Goal: Task Accomplishment & Management: Manage account settings

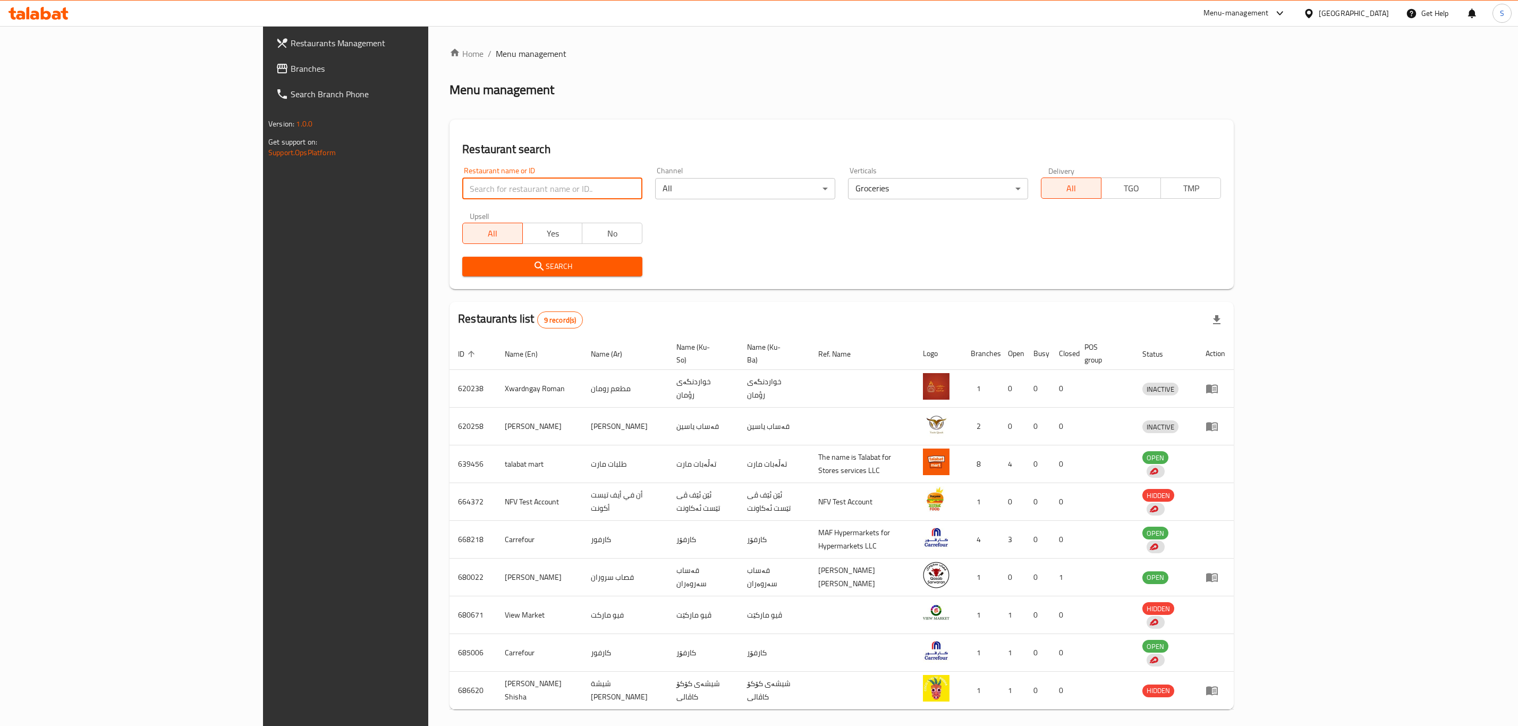
scroll to position [33, 0]
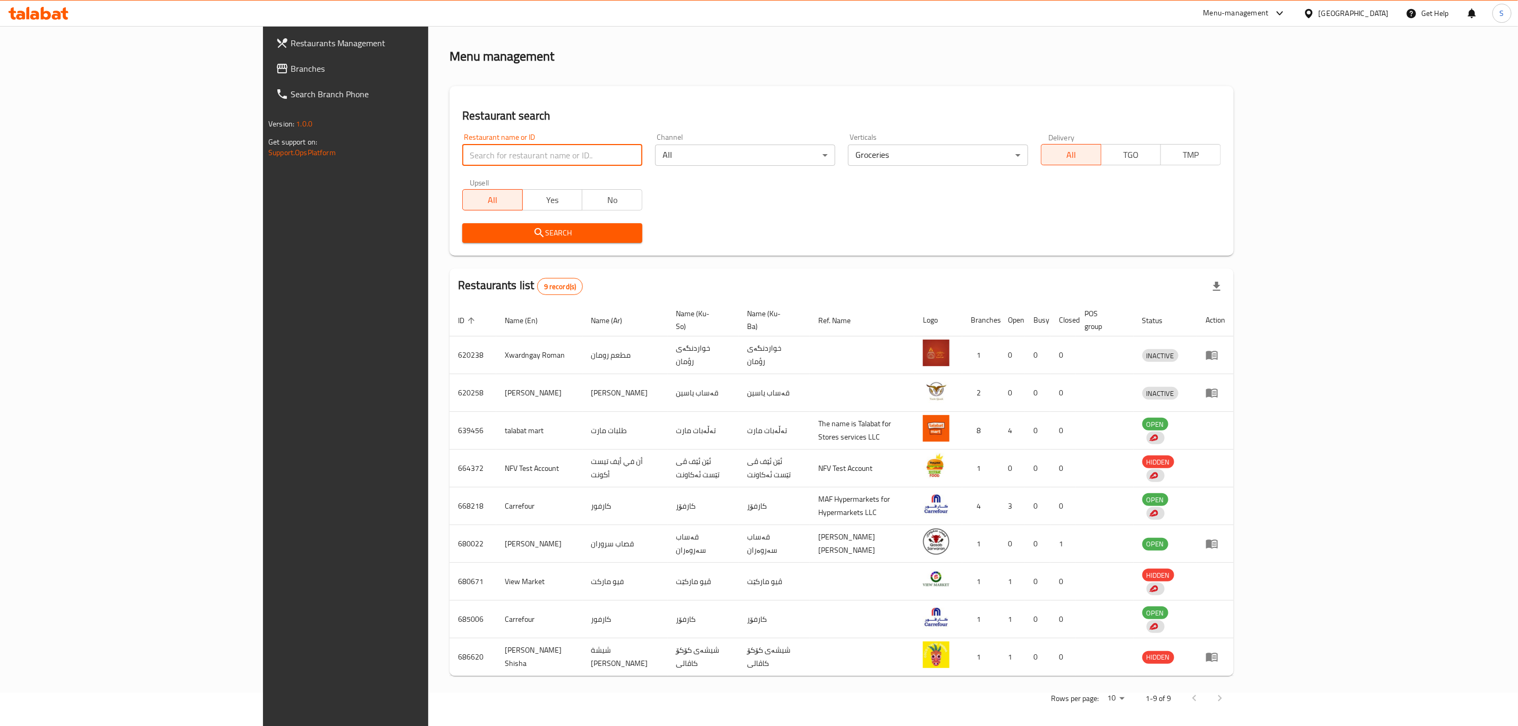
type input "[PERSON_NAME]"
click at [471, 238] on span "Search" at bounding box center [552, 232] width 163 height 13
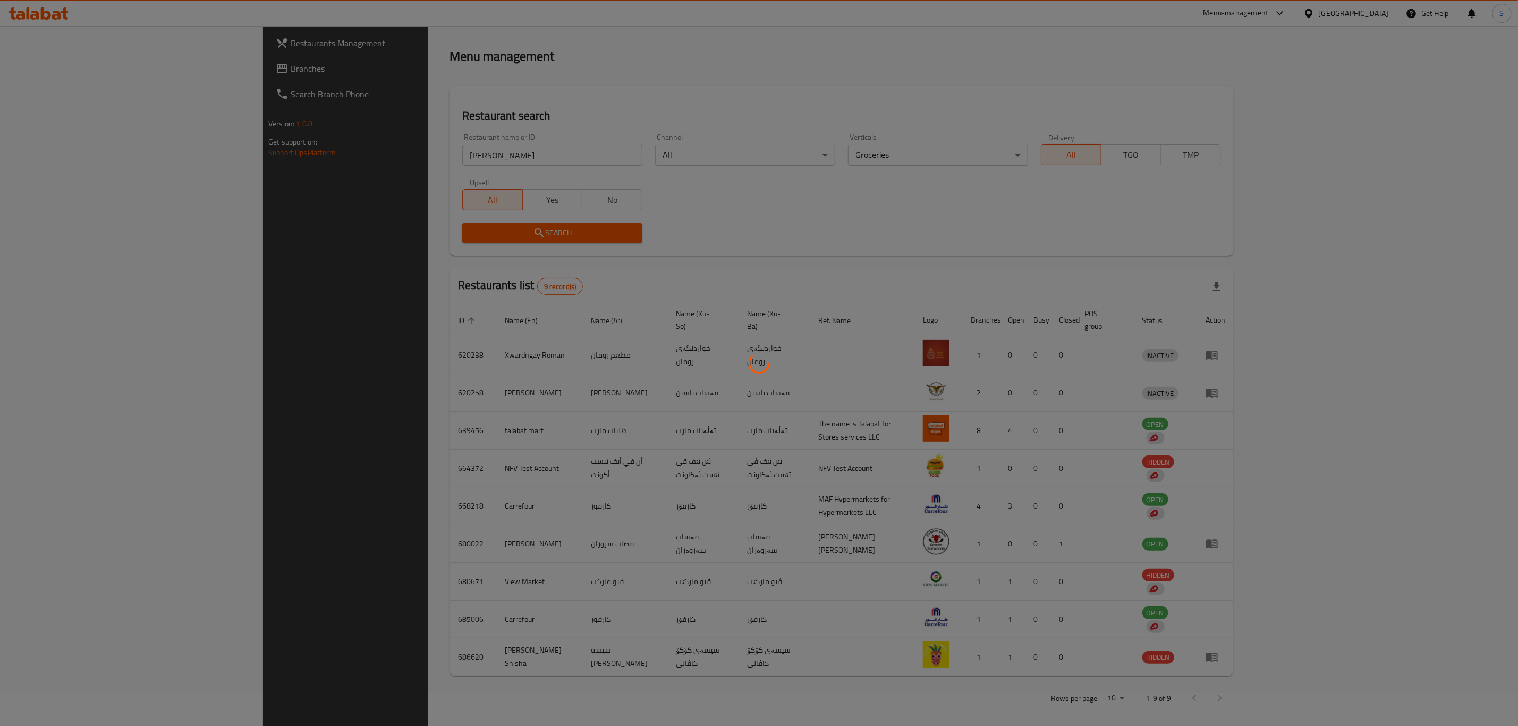
scroll to position [0, 0]
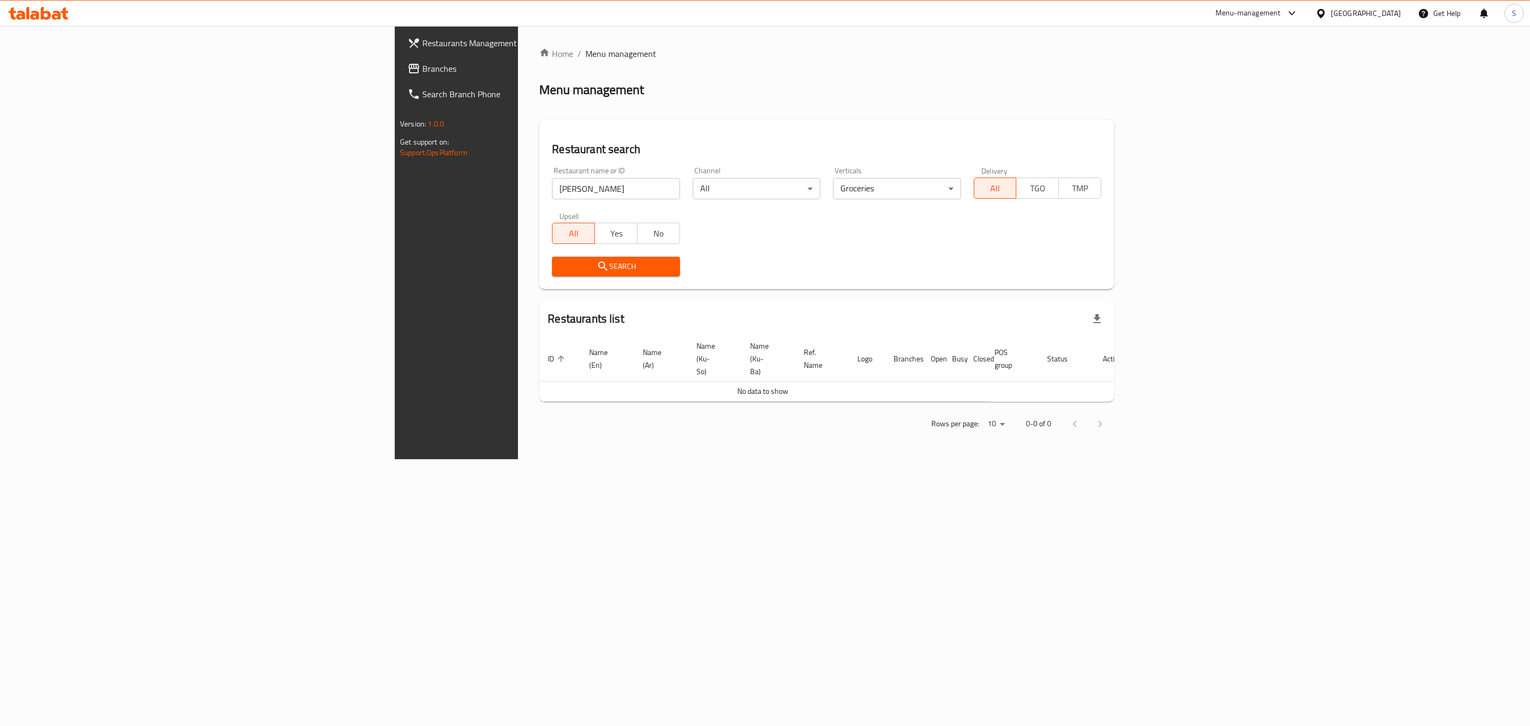
click at [1029, 188] on body "​ Menu-management [GEOGRAPHIC_DATA] Get Help S Restaurants Management Branches …" at bounding box center [765, 376] width 1530 height 700
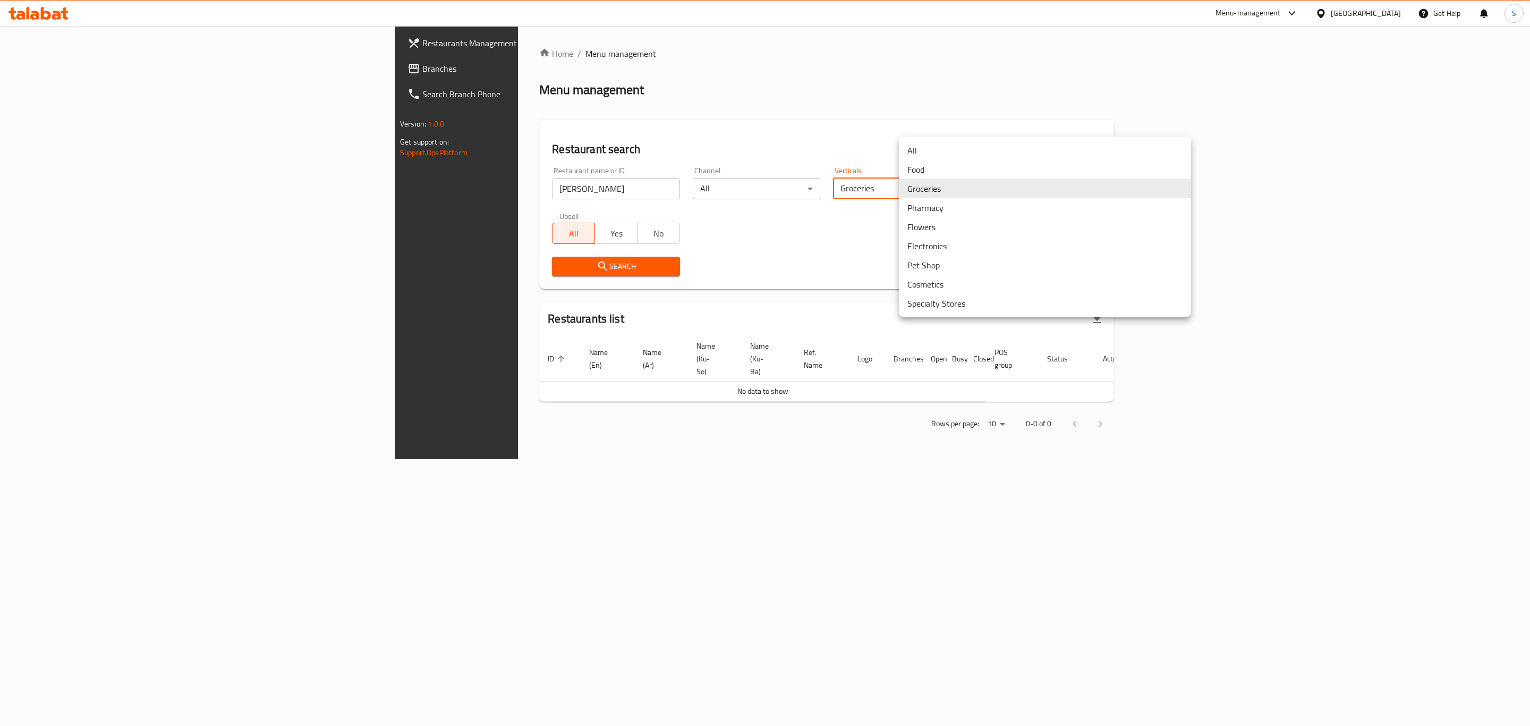
click at [970, 147] on li "All" at bounding box center [1045, 150] width 292 height 19
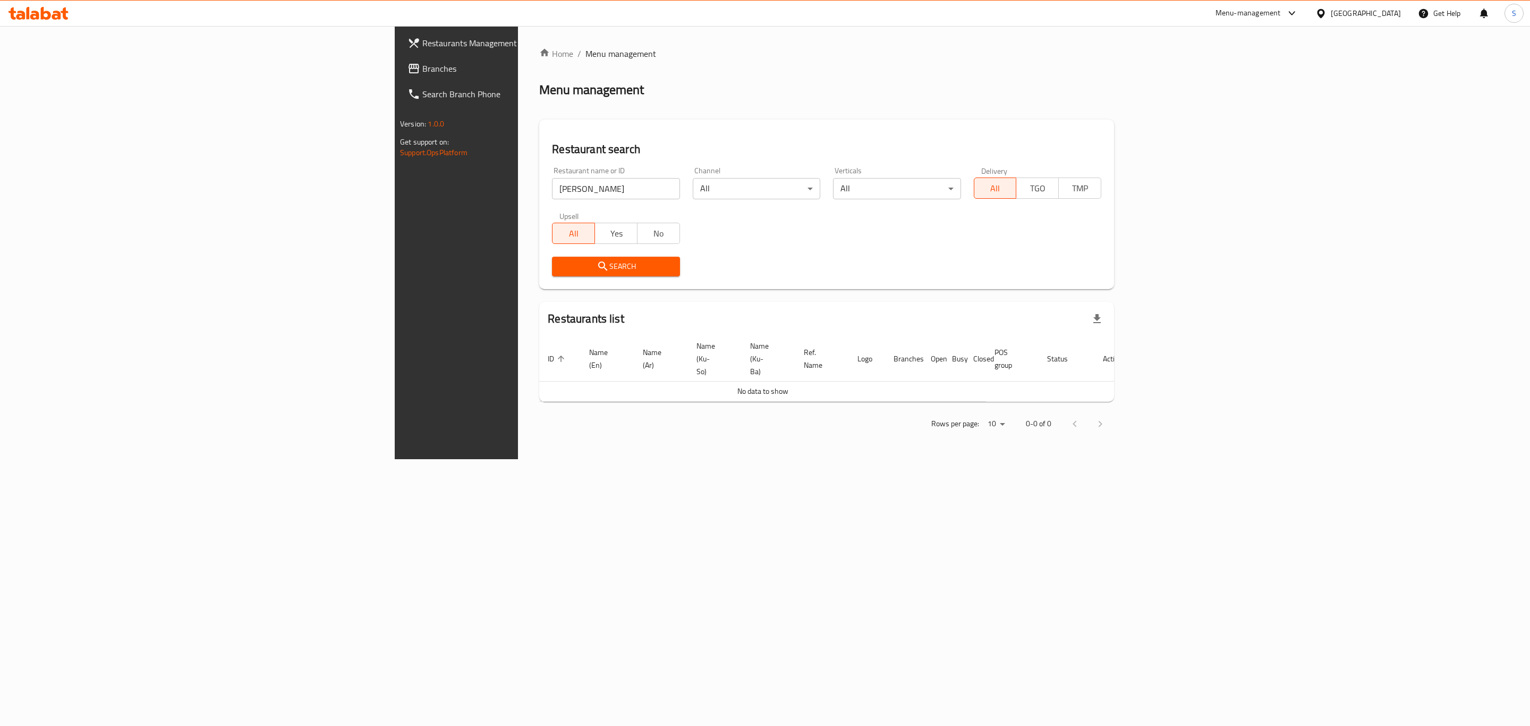
click at [560, 270] on span "Search" at bounding box center [615, 266] width 111 height 13
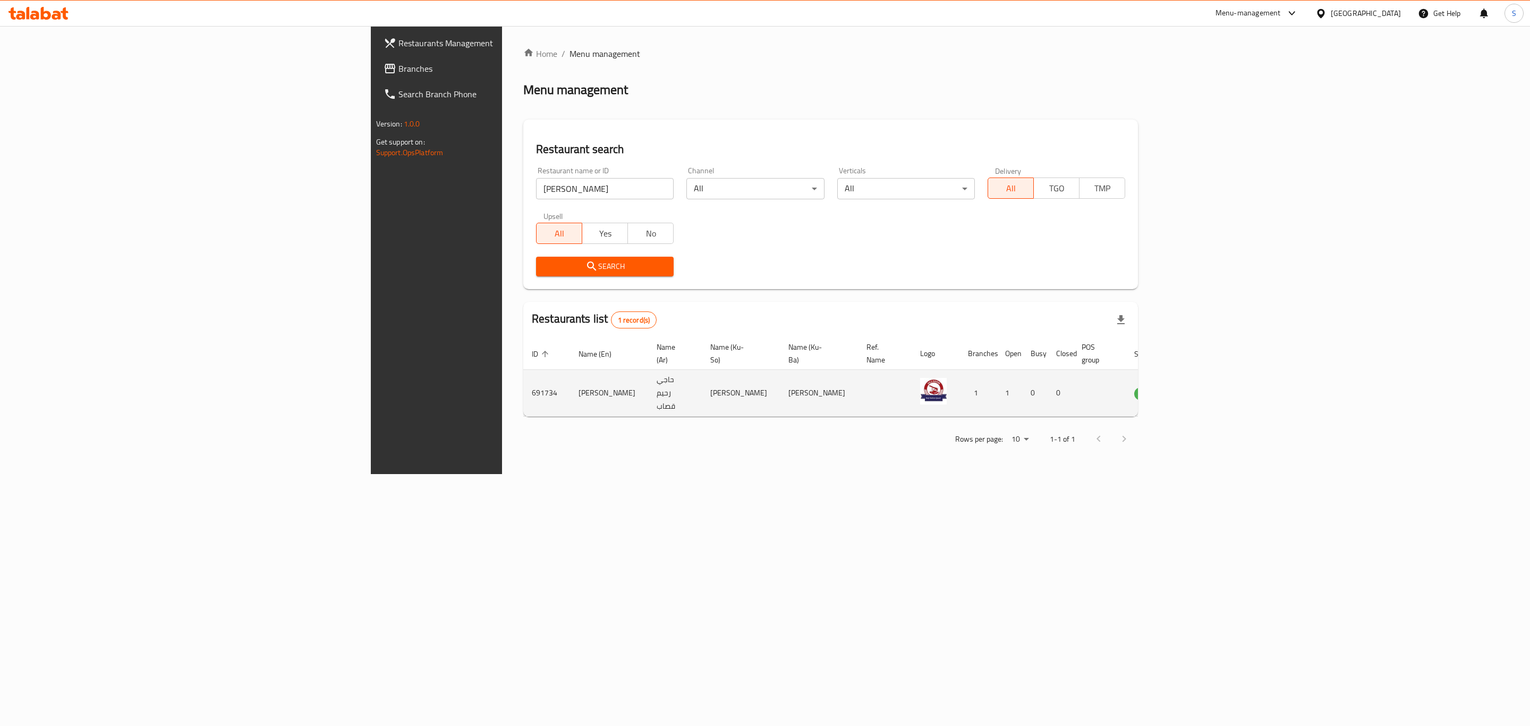
click at [1202, 389] on icon "enhanced table" at bounding box center [1197, 393] width 12 height 9
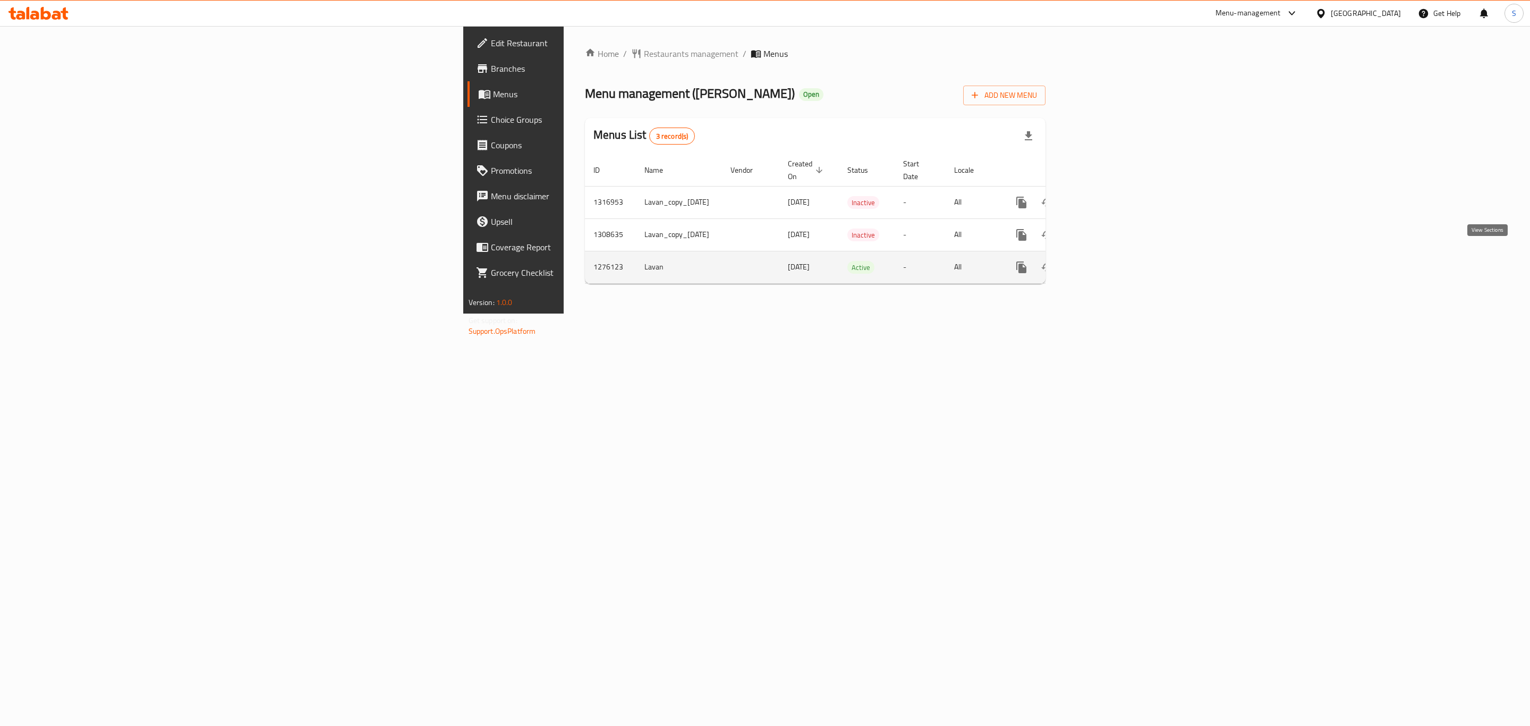
click at [1104, 261] on icon "enhanced table" at bounding box center [1098, 267] width 13 height 13
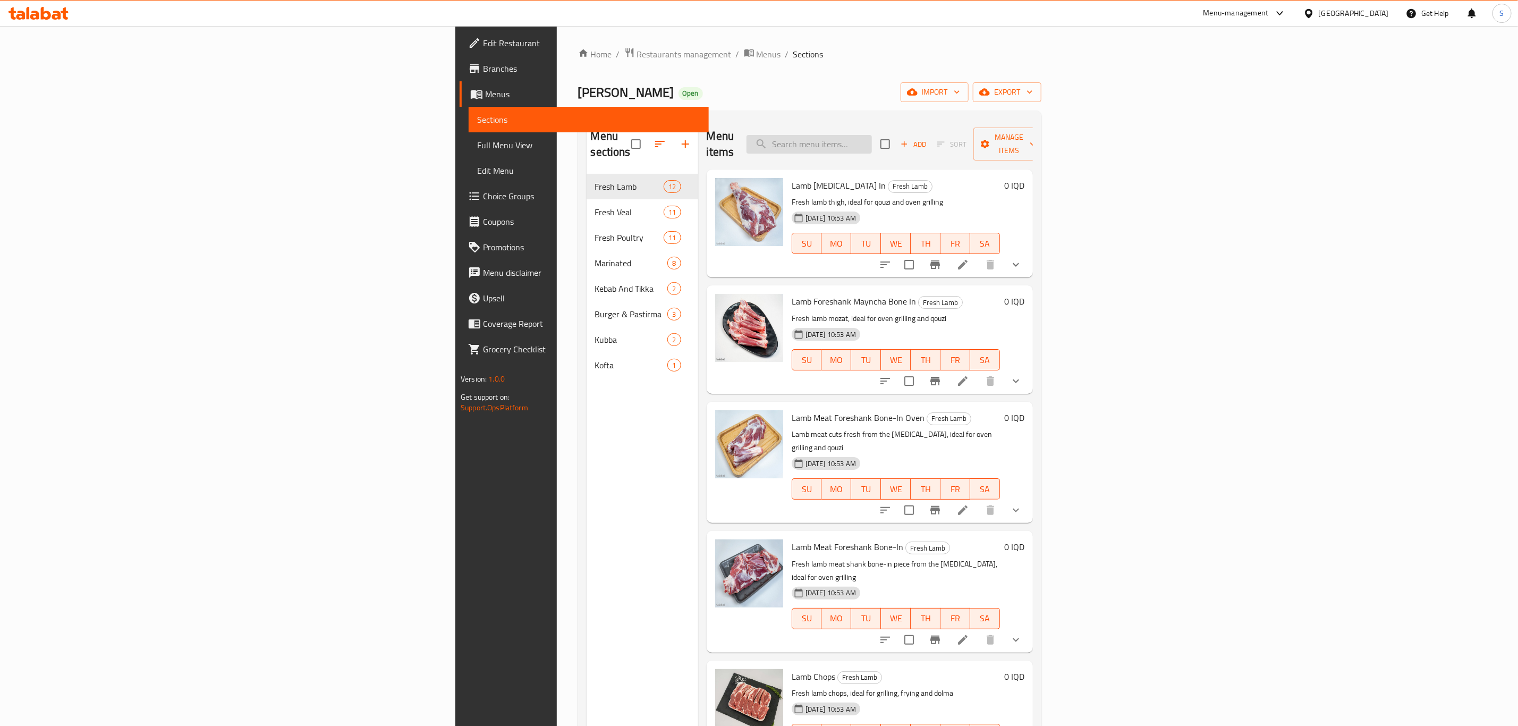
click at [872, 138] on input "search" at bounding box center [808, 144] width 125 height 19
paste input "Lamb Liver"
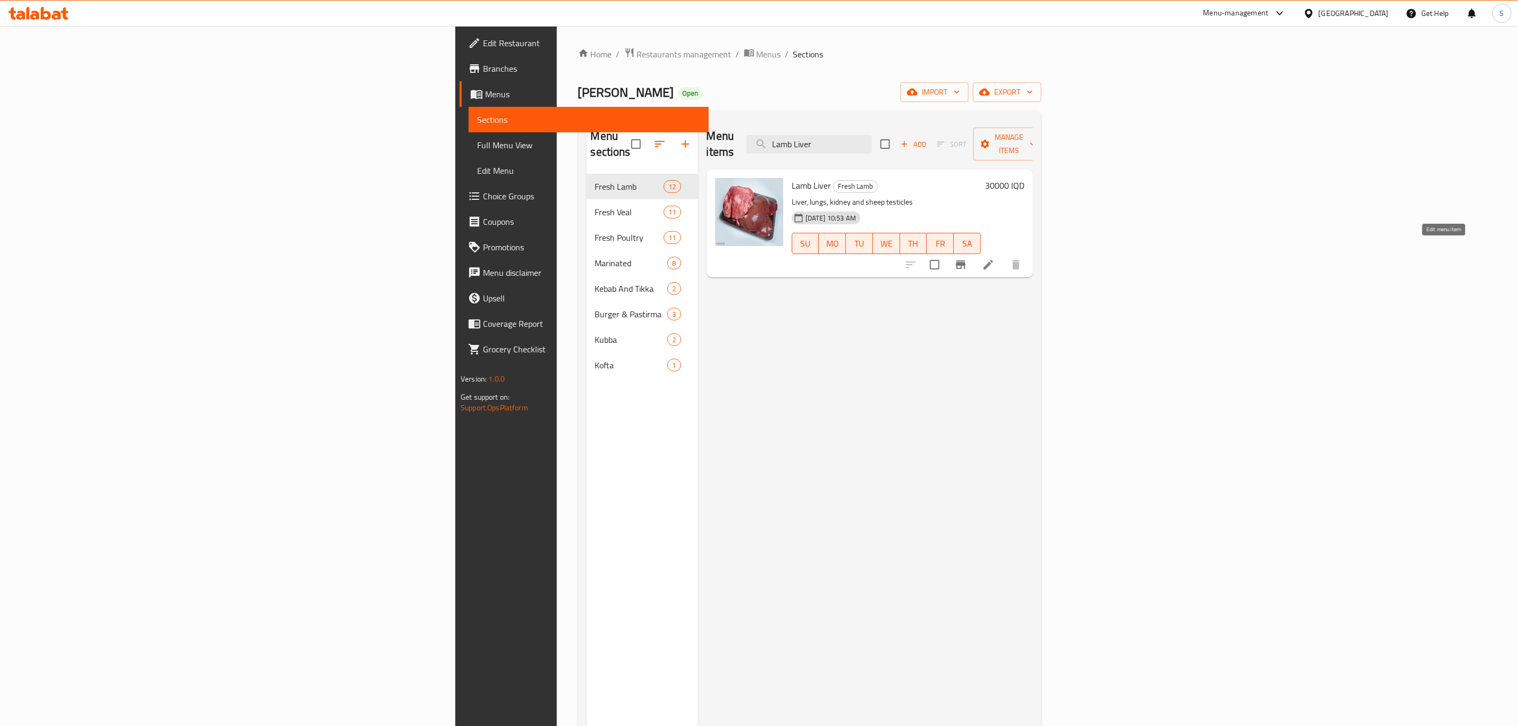
type input "Lamb Liver"
click at [995, 258] on icon at bounding box center [988, 264] width 13 height 13
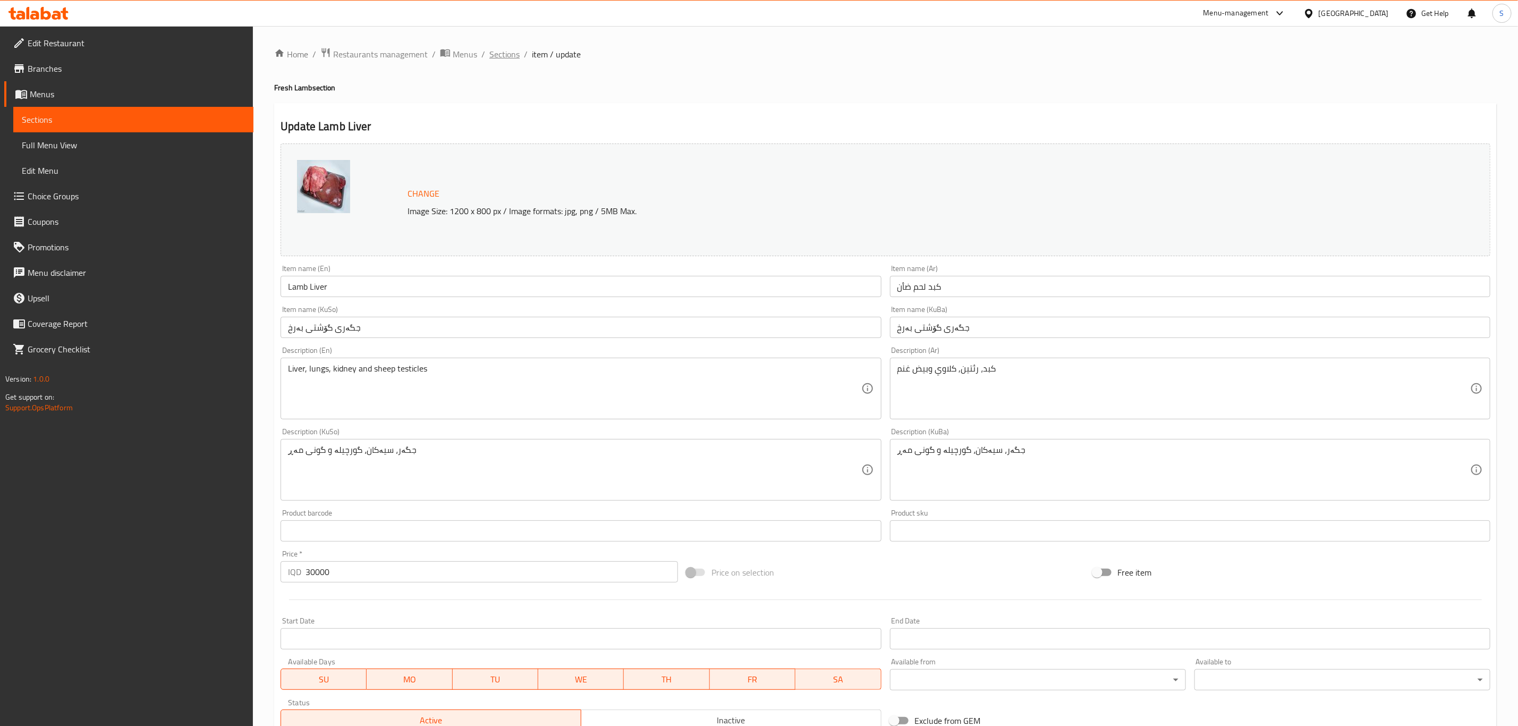
click at [495, 55] on span "Sections" at bounding box center [504, 54] width 30 height 13
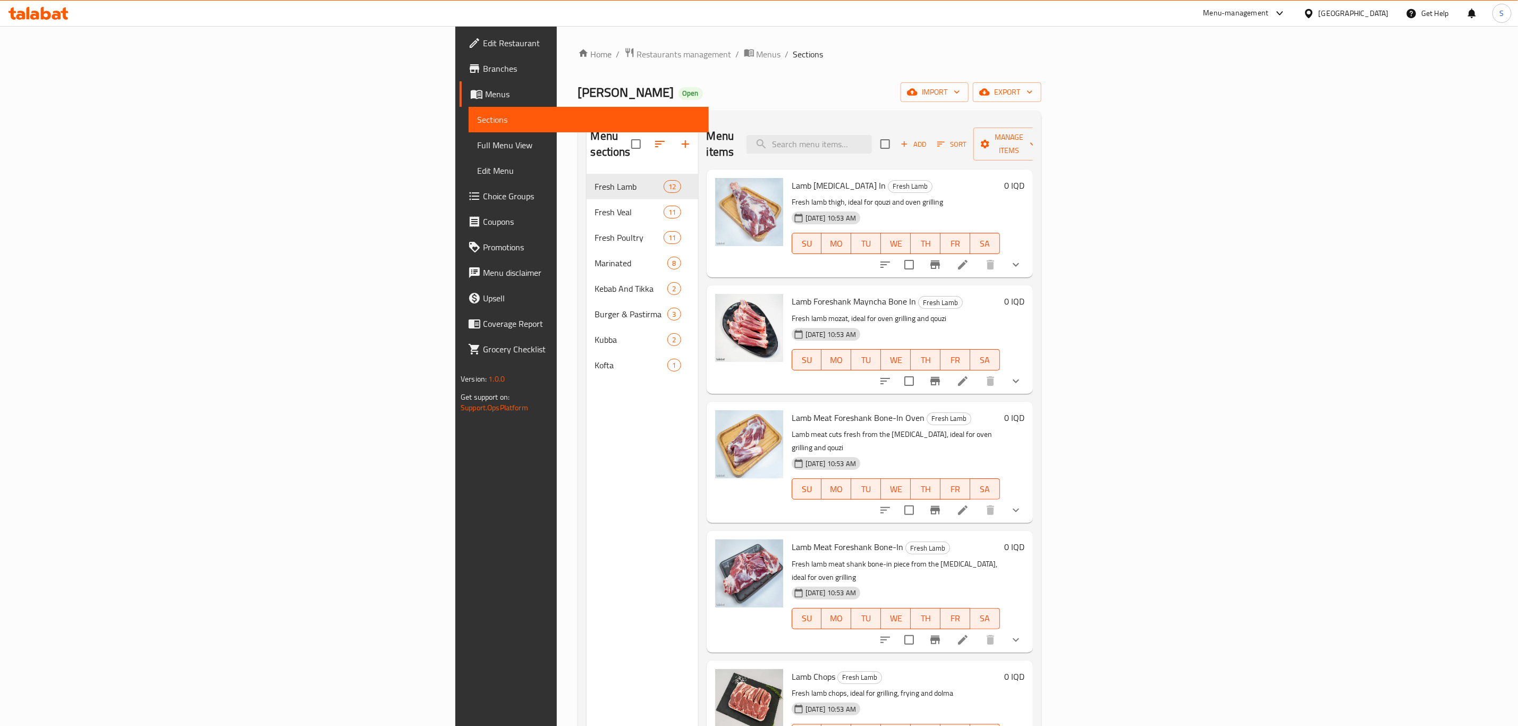
click at [971, 93] on div "[PERSON_NAME] Qasab Open import export" at bounding box center [809, 92] width 463 height 20
click at [872, 136] on input "search" at bounding box center [808, 144] width 125 height 19
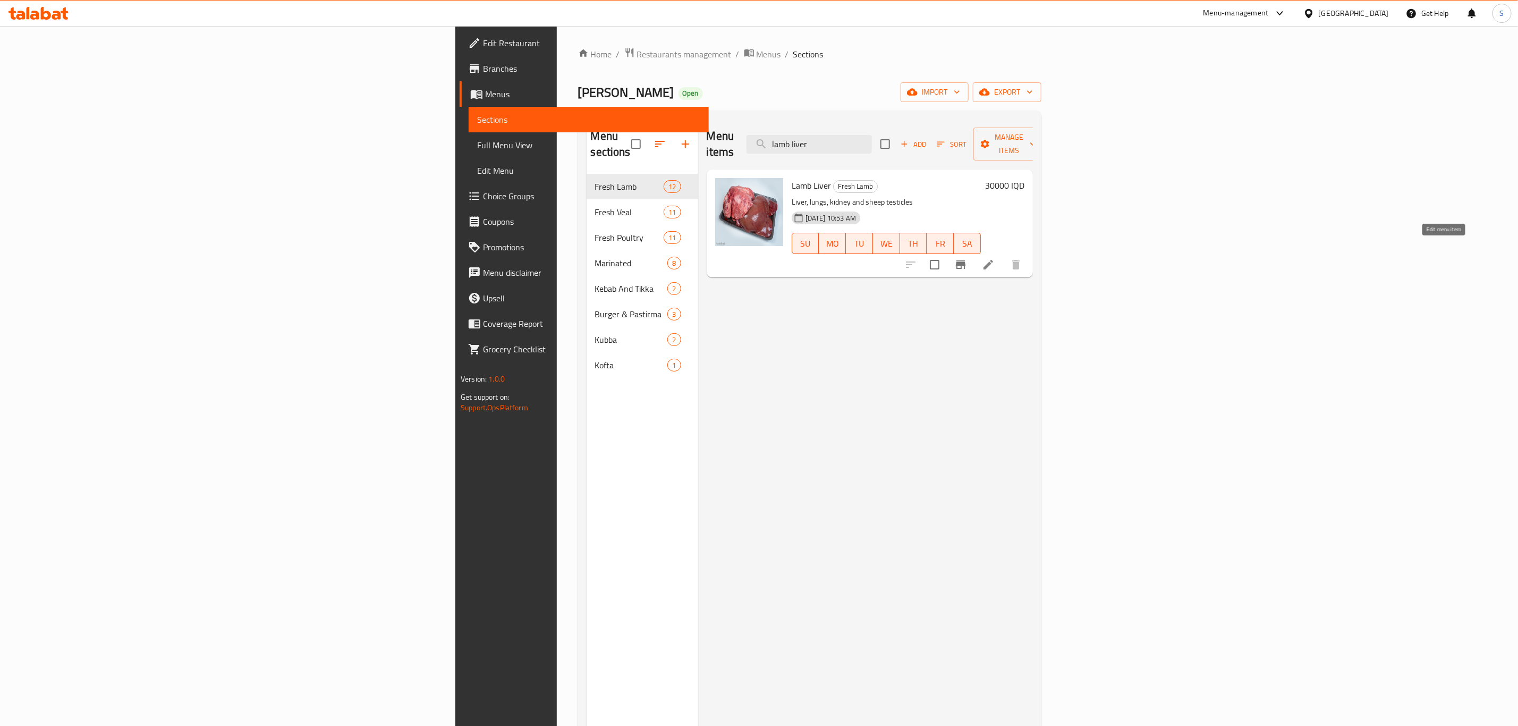
type input "lamb liver"
click at [993, 260] on icon at bounding box center [988, 265] width 10 height 10
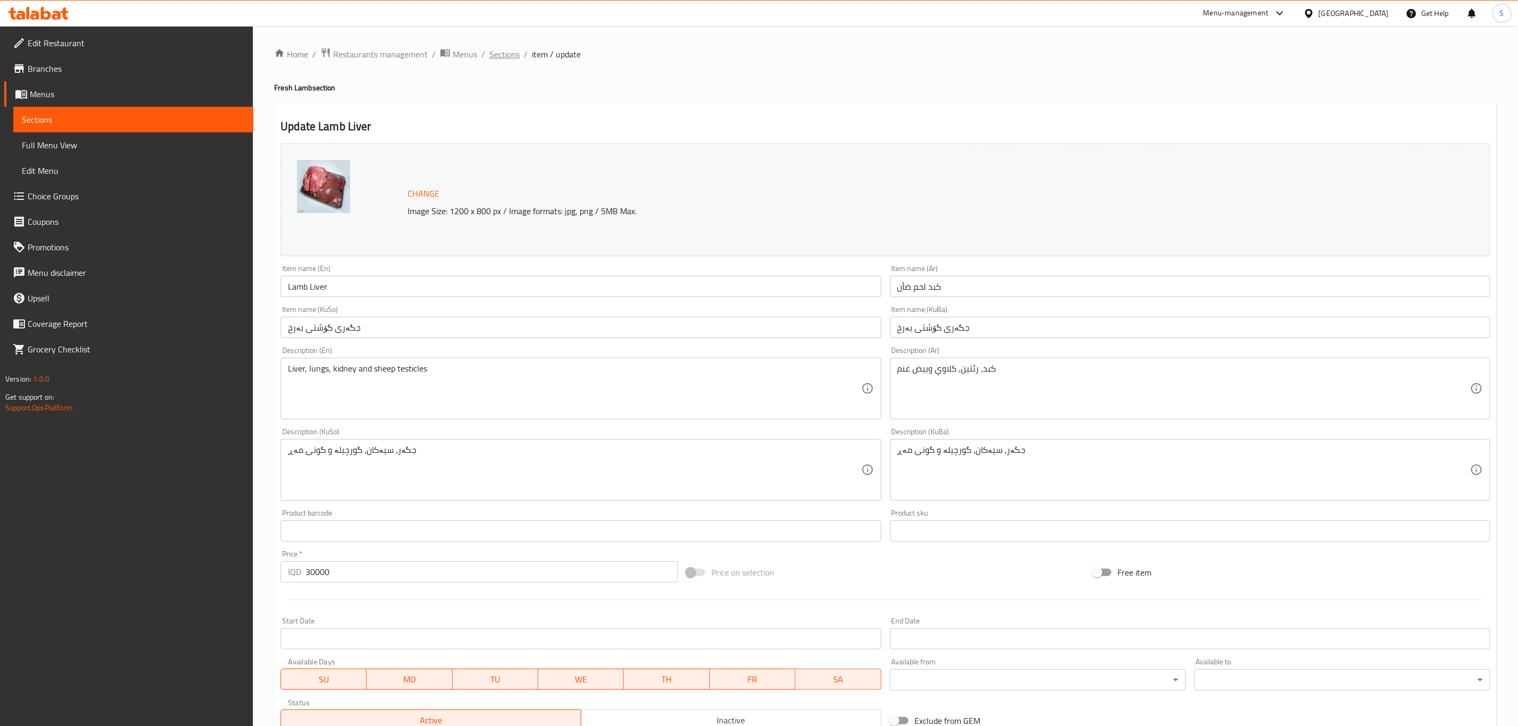
click at [498, 48] on span "Sections" at bounding box center [504, 54] width 30 height 13
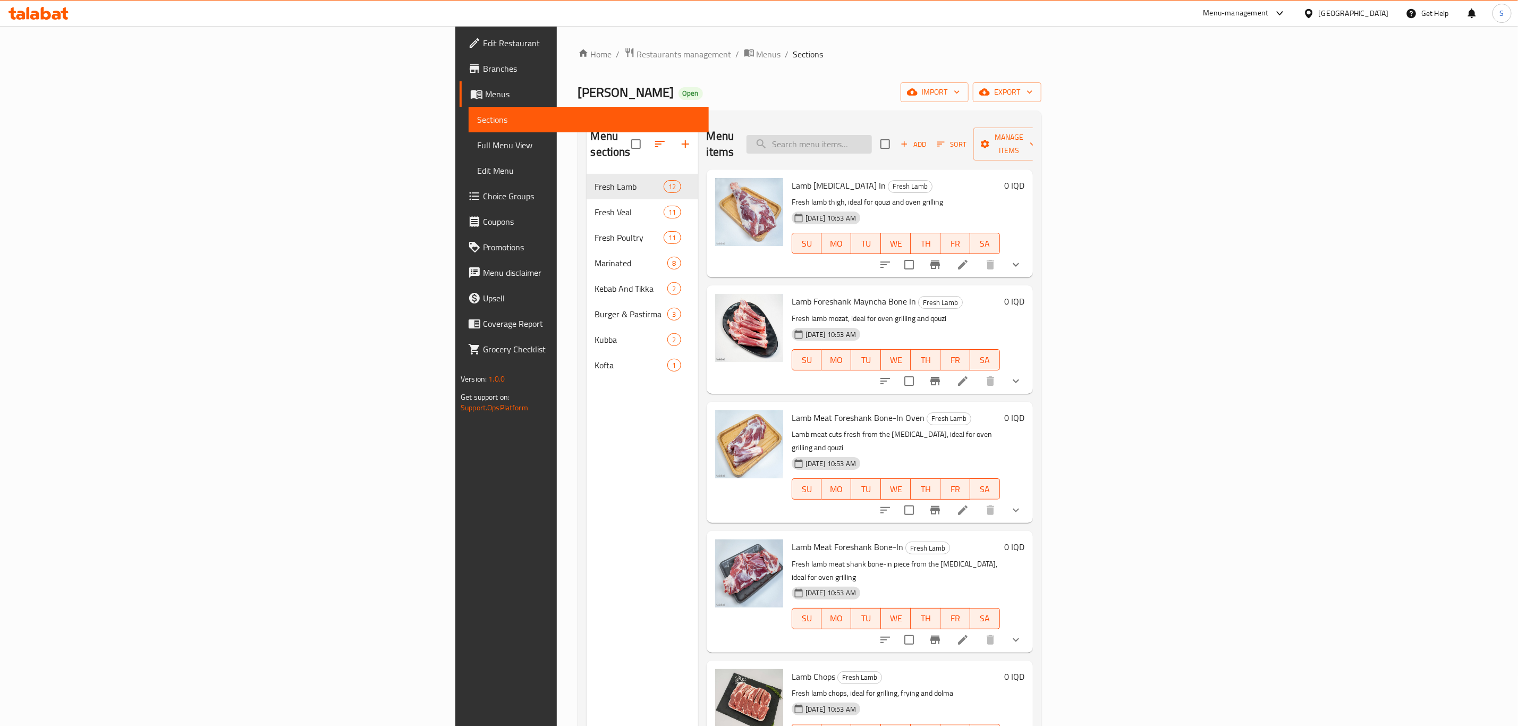
click at [872, 140] on input "search" at bounding box center [808, 144] width 125 height 19
paste input "Lamb Foreshank Bone-In- Oven"
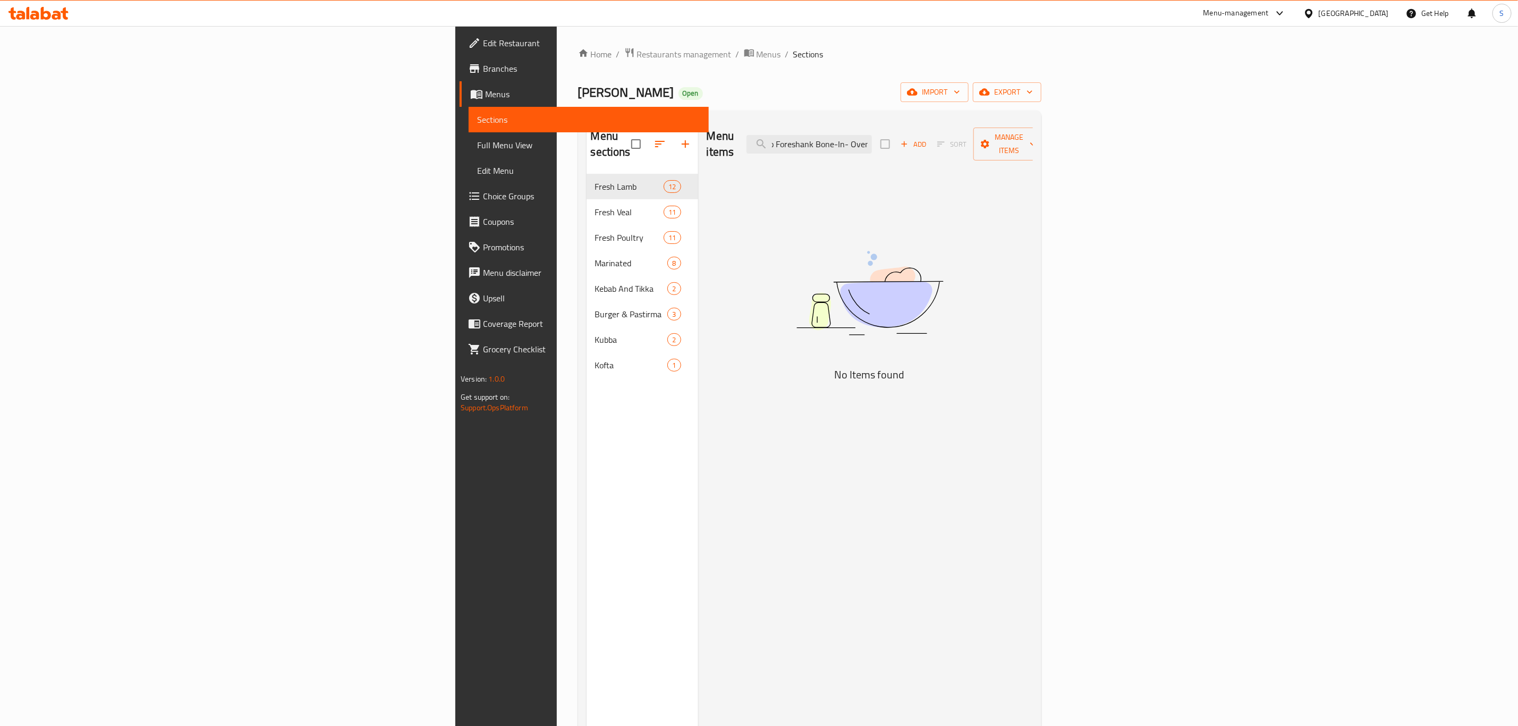
scroll to position [0, 19]
drag, startPoint x: 1006, startPoint y: 137, endPoint x: 1067, endPoint y: 142, distance: 61.3
click at [1033, 142] on div "Menu items Lamb Foreshank Bone-In- Oven Add Sort Manage items" at bounding box center [870, 144] width 326 height 50
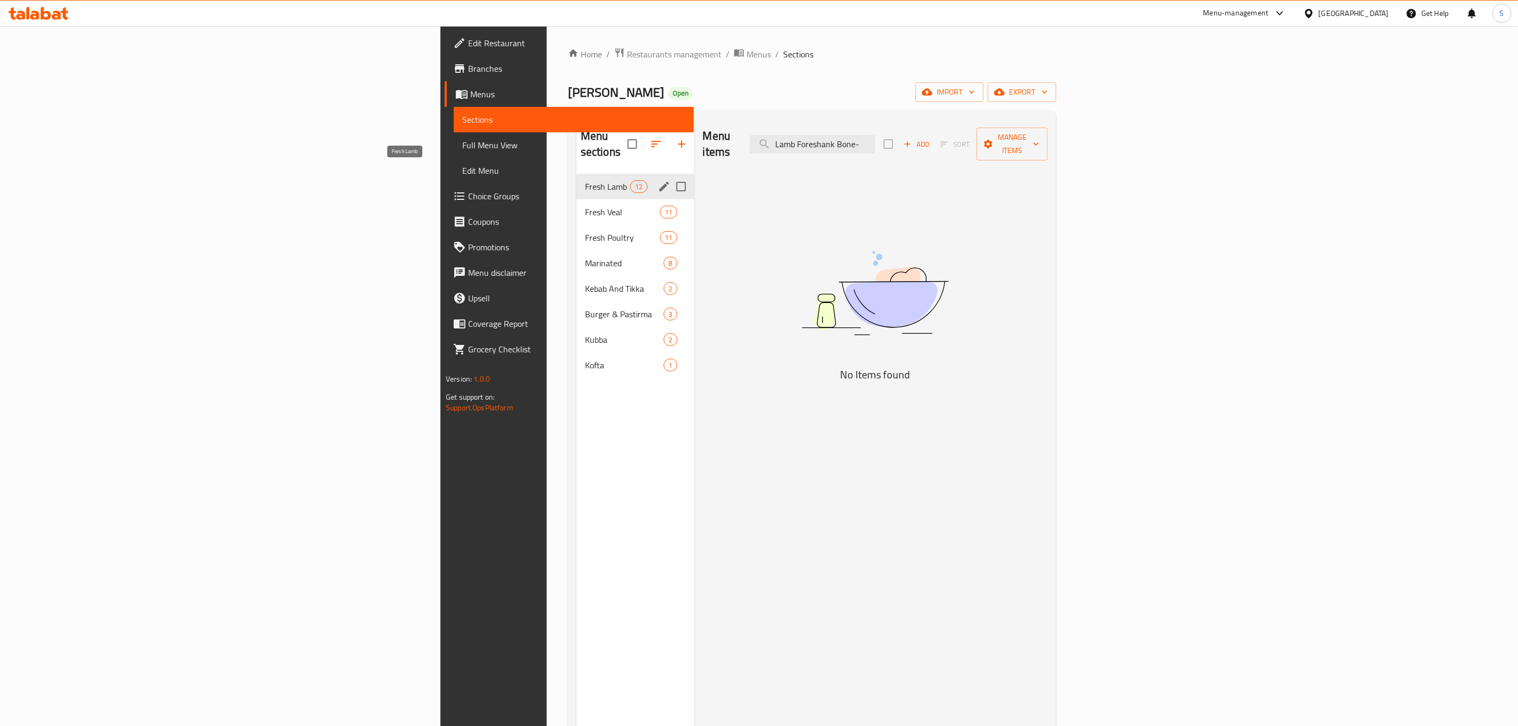
type input "Lamb Foreshank Bone-"
click at [585, 180] on span "Fresh Lamb" at bounding box center [607, 186] width 45 height 13
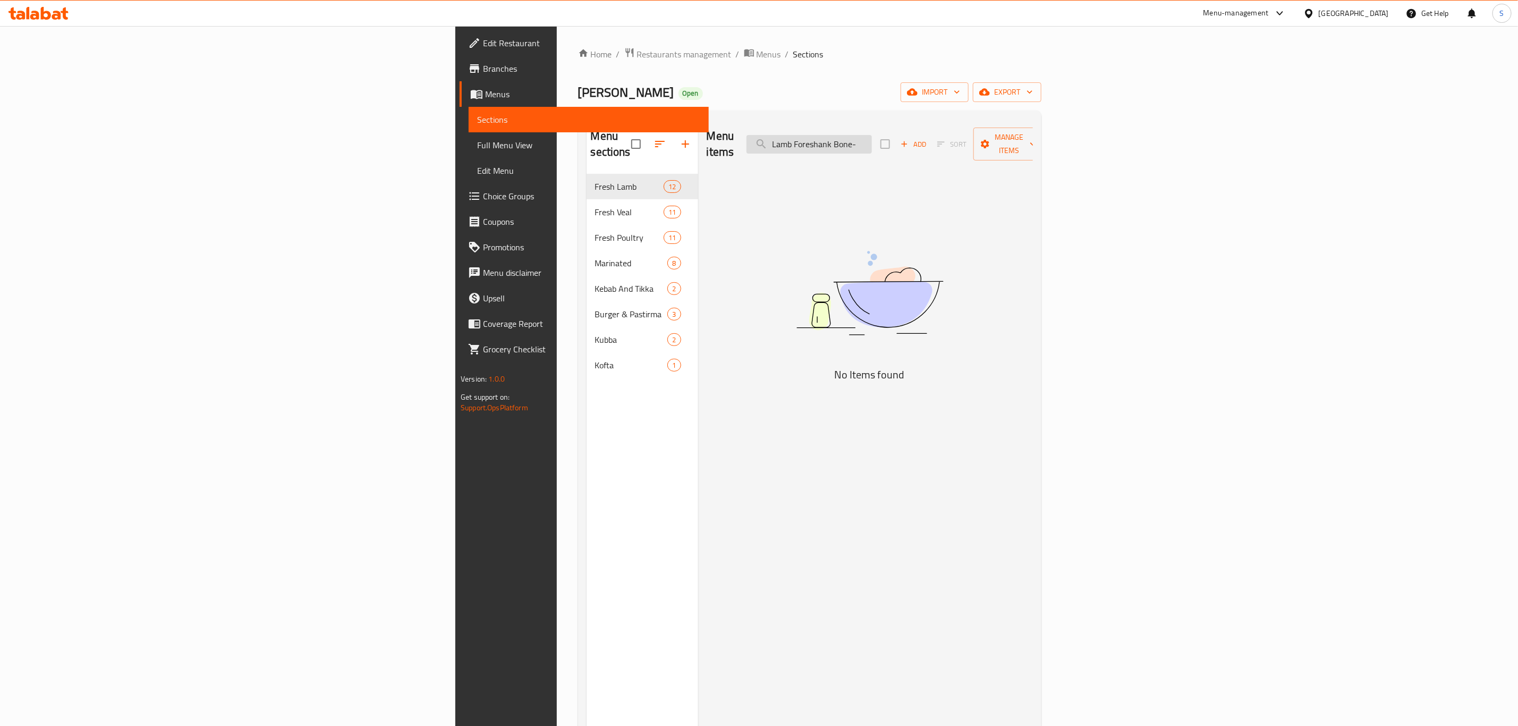
click at [872, 141] on input "Lamb Foreshank Bone-" at bounding box center [808, 144] width 125 height 19
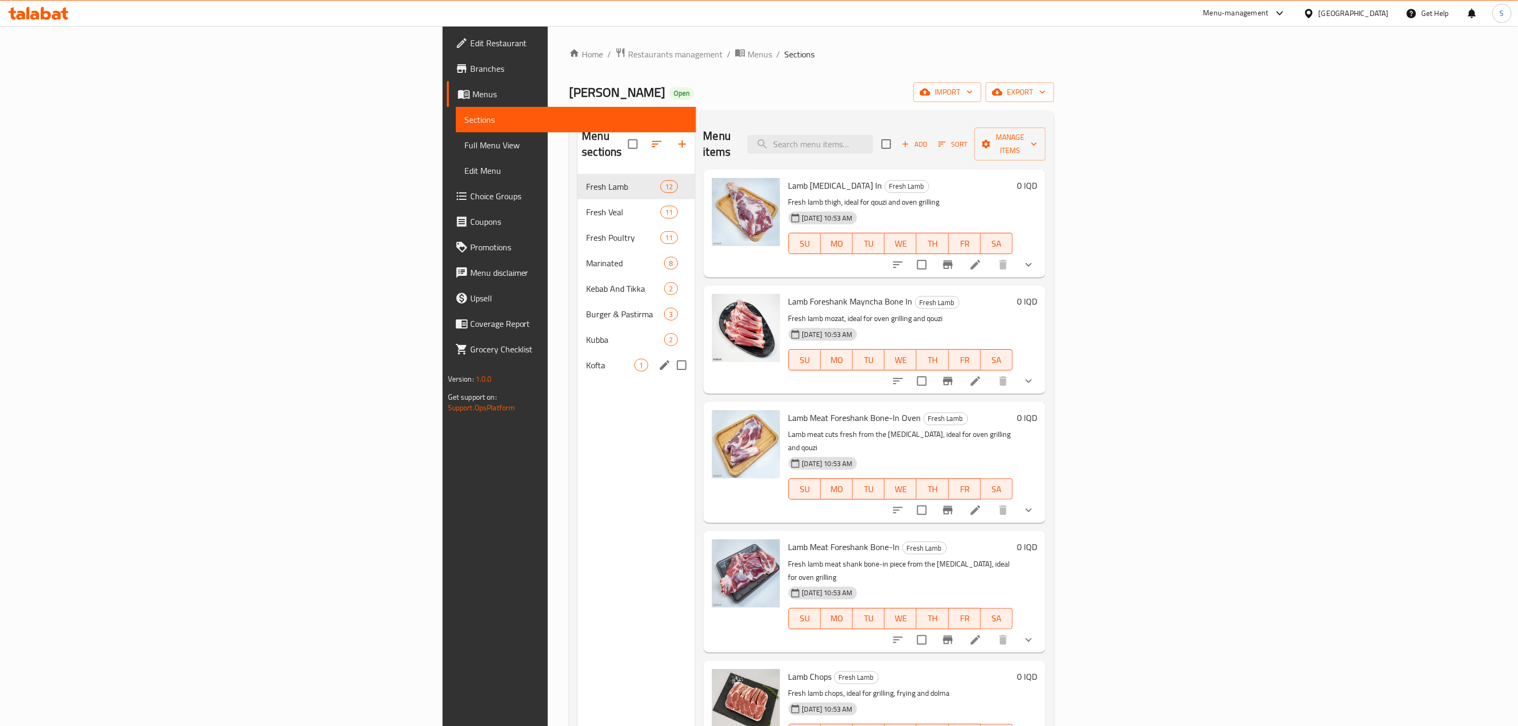
click at [586, 359] on span "Kofta" at bounding box center [610, 365] width 48 height 13
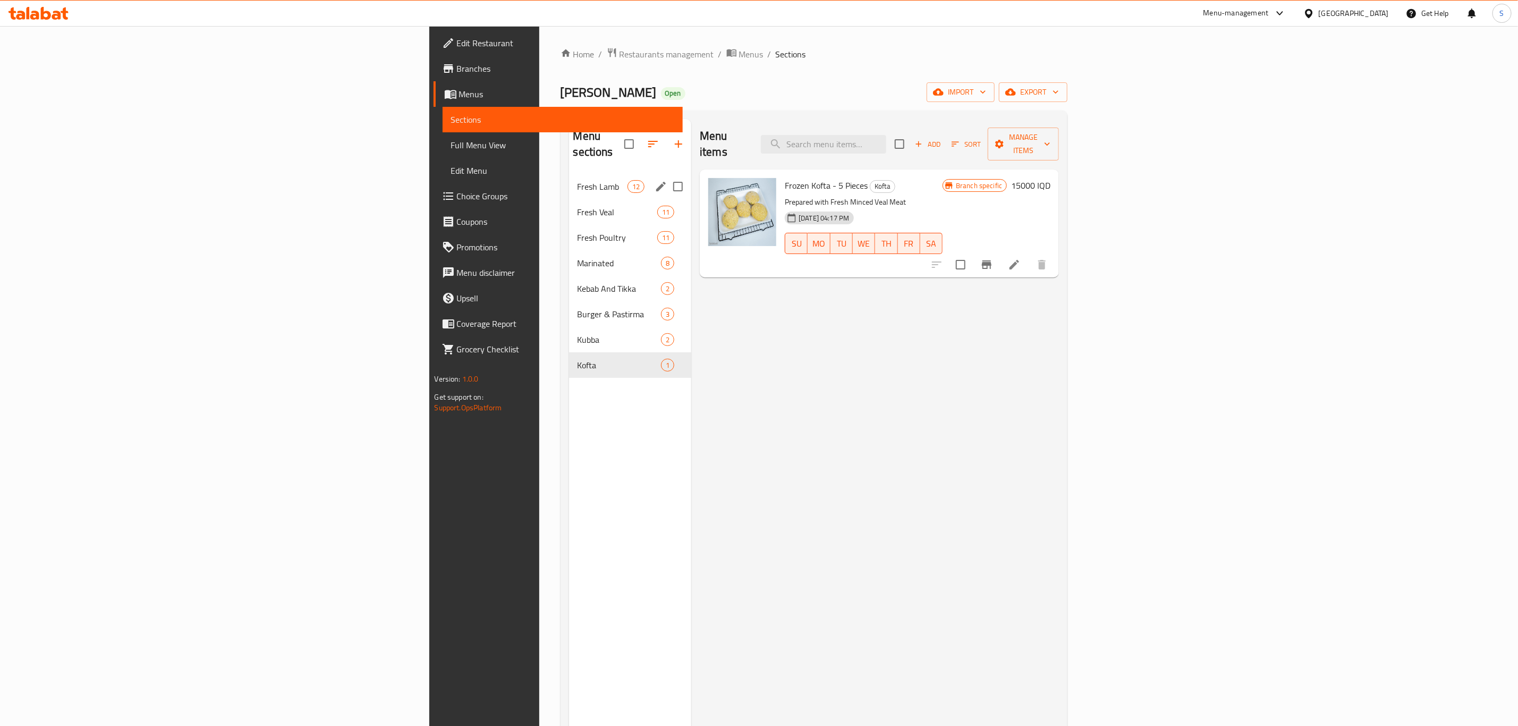
click at [569, 179] on div "Fresh Lamb 12" at bounding box center [630, 187] width 123 height 26
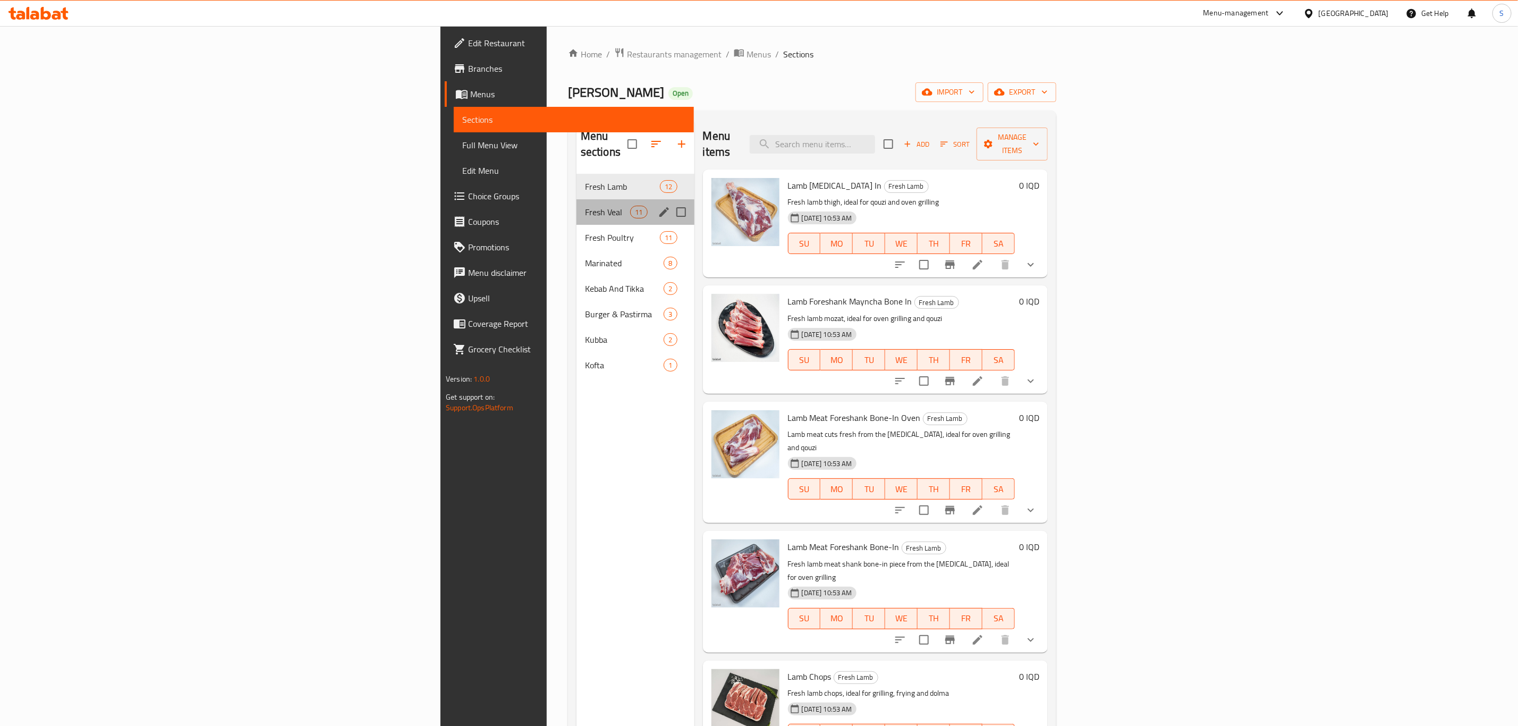
click at [576, 199] on div "Fresh Veal 11" at bounding box center [635, 212] width 118 height 26
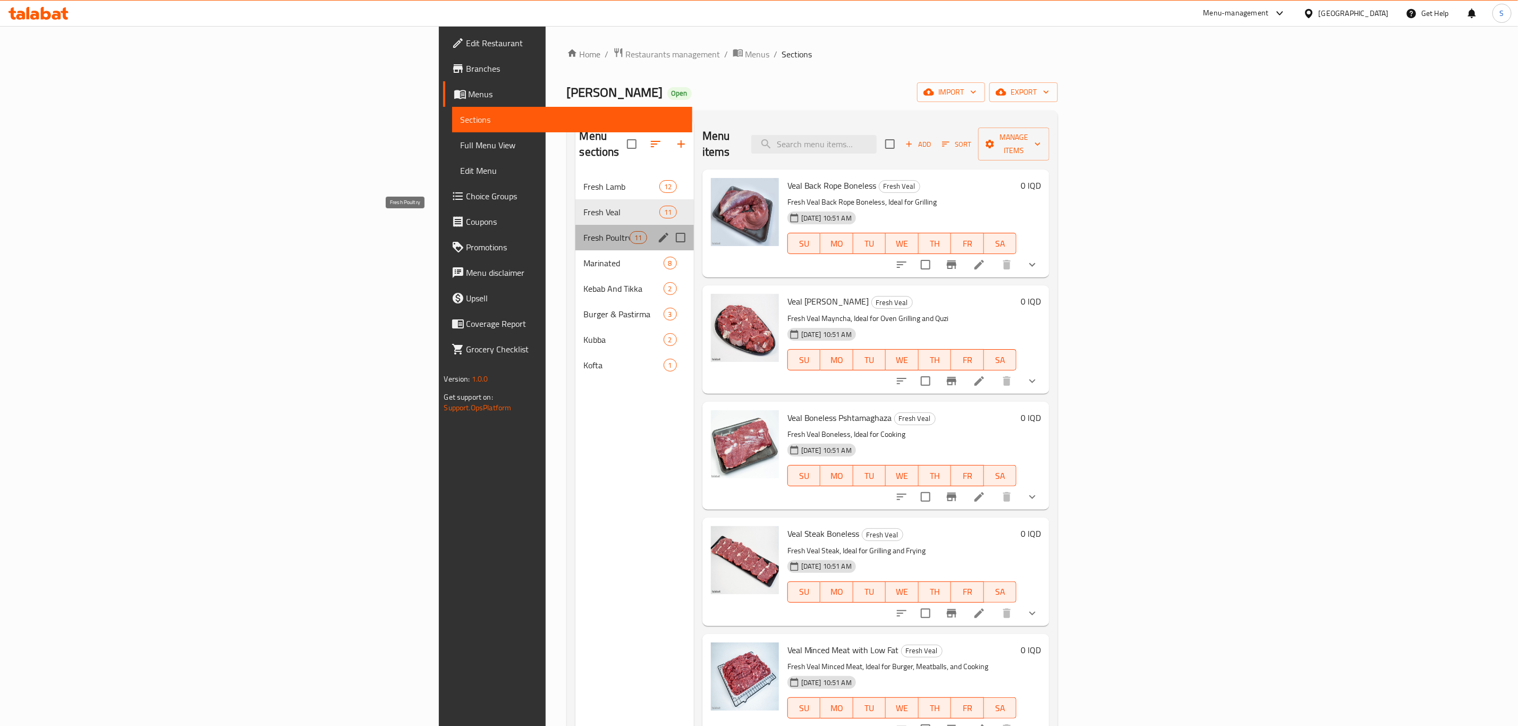
click at [584, 231] on span "Fresh Poultry" at bounding box center [607, 237] width 46 height 13
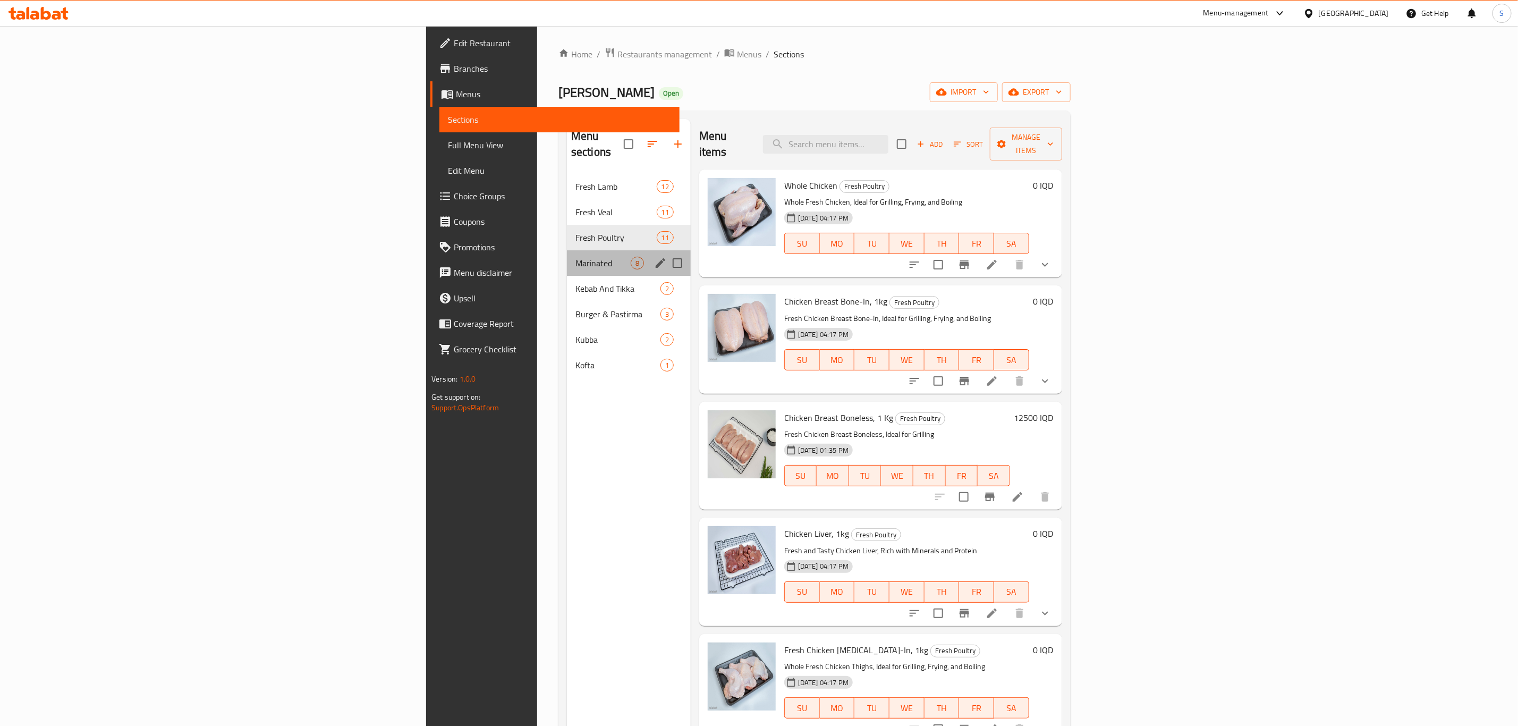
click at [567, 255] on div "Marinated 8" at bounding box center [629, 263] width 124 height 26
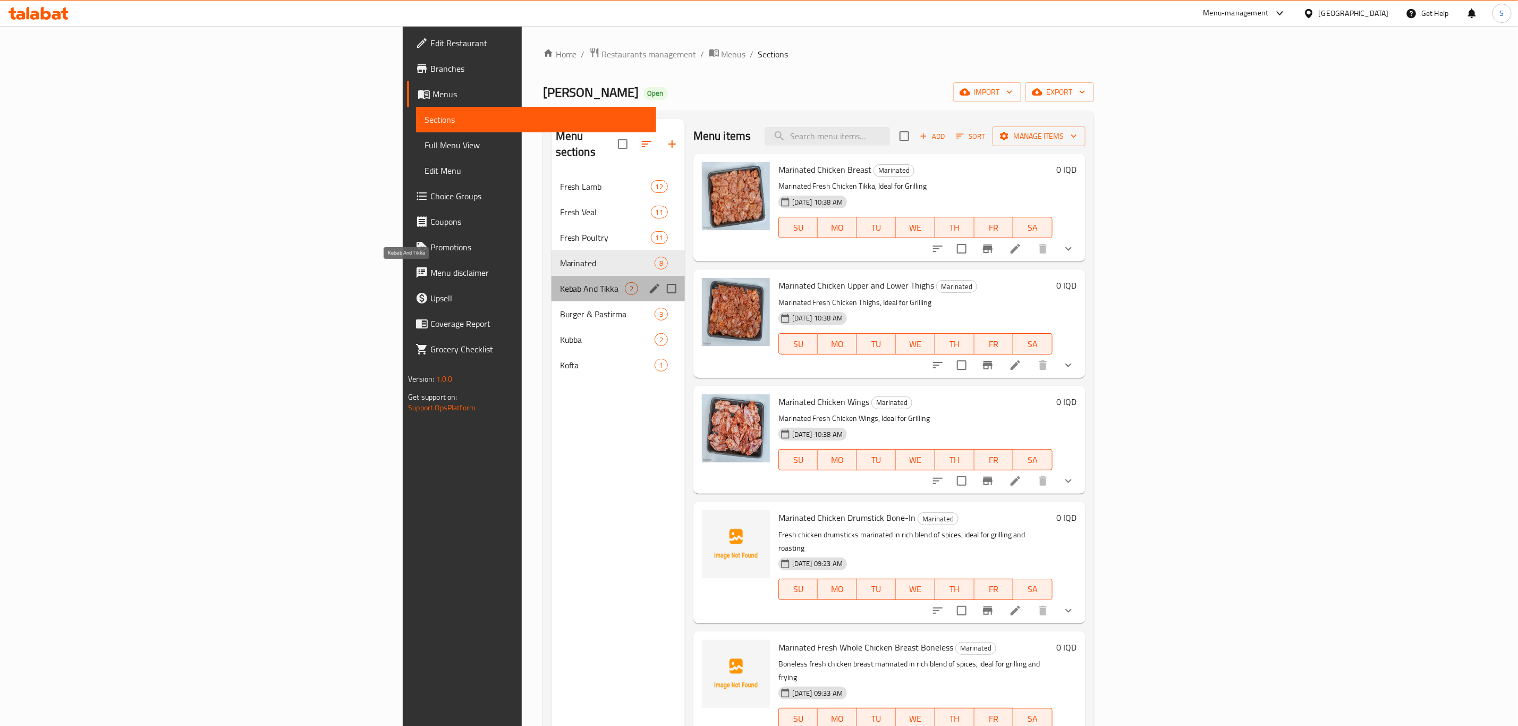
click at [560, 282] on span "Kebab And Tikka" at bounding box center [592, 288] width 65 height 13
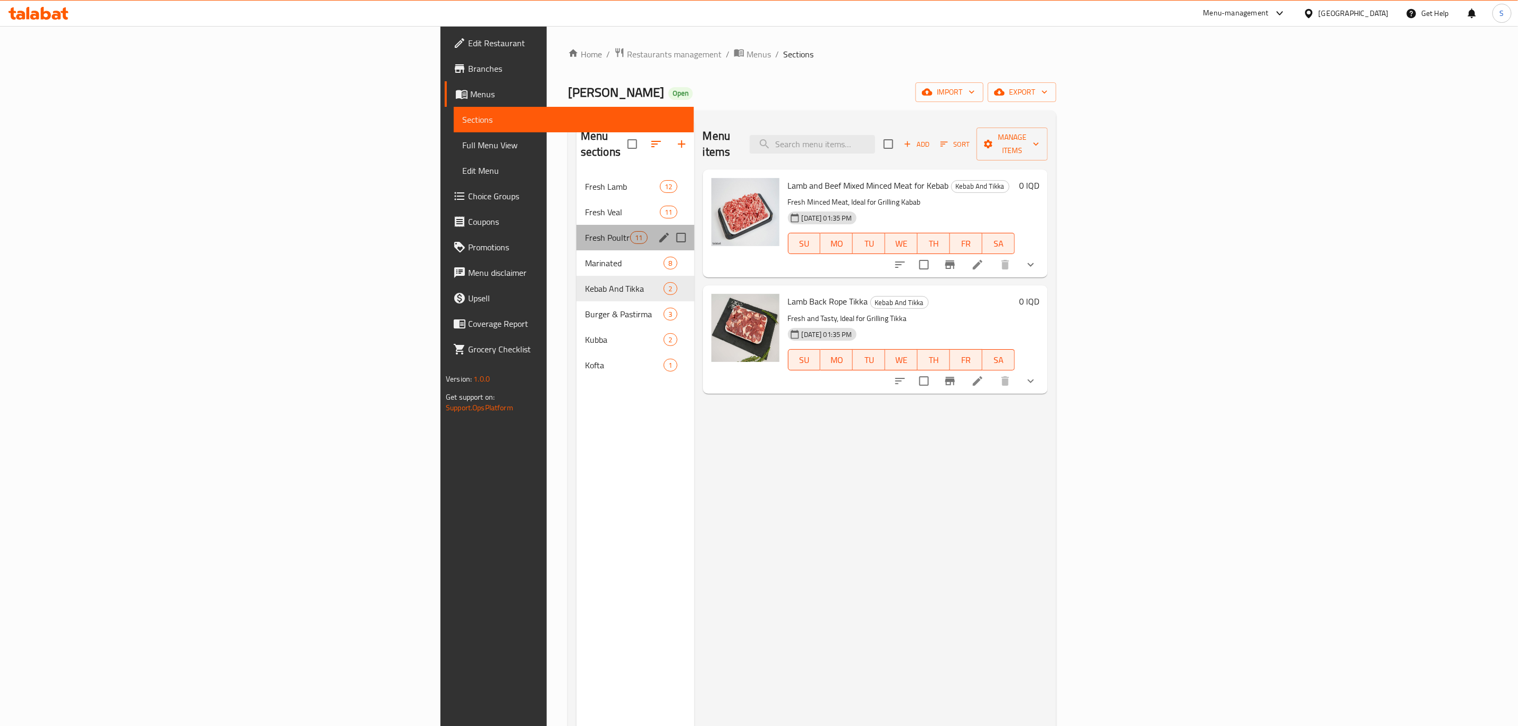
click at [576, 230] on div "Fresh Poultry 11" at bounding box center [635, 238] width 118 height 26
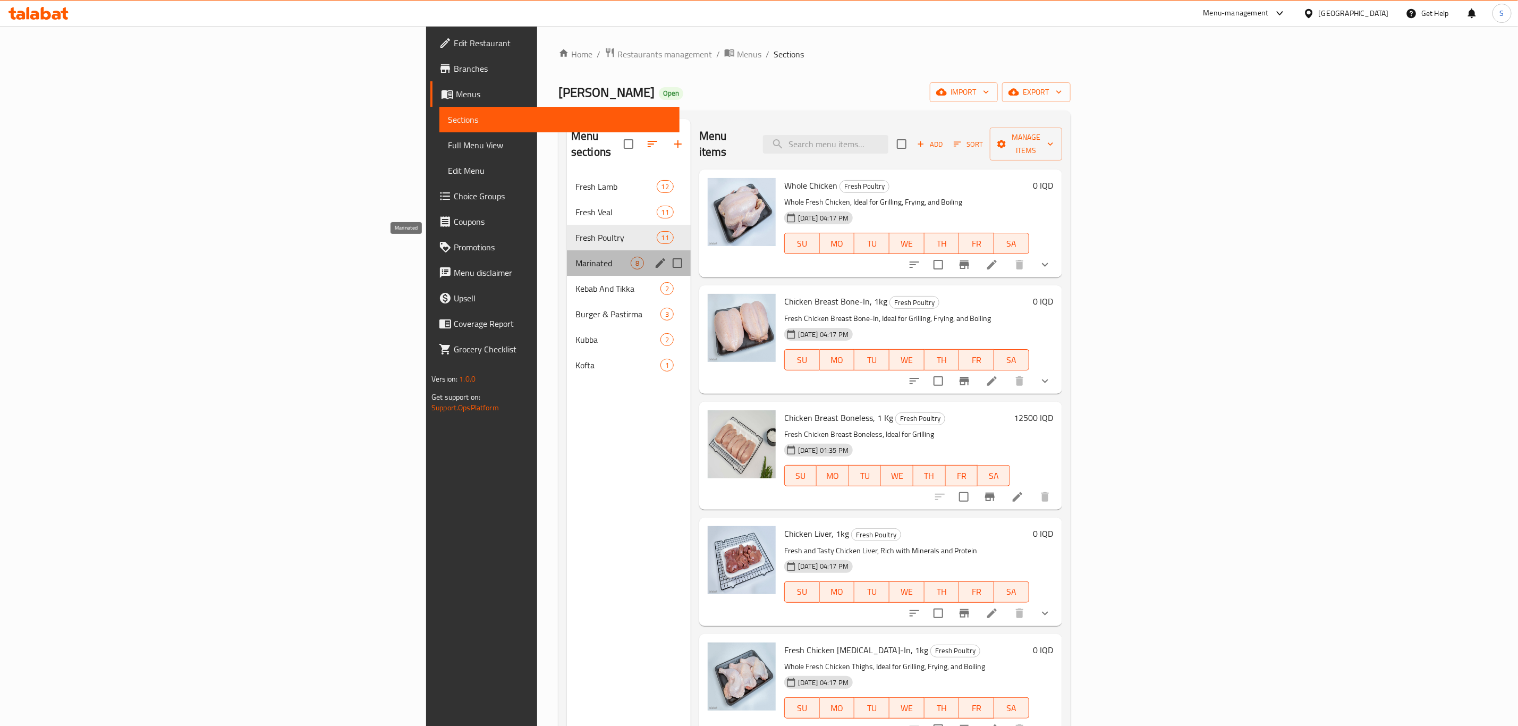
click at [575, 257] on span "Marinated" at bounding box center [602, 263] width 55 height 13
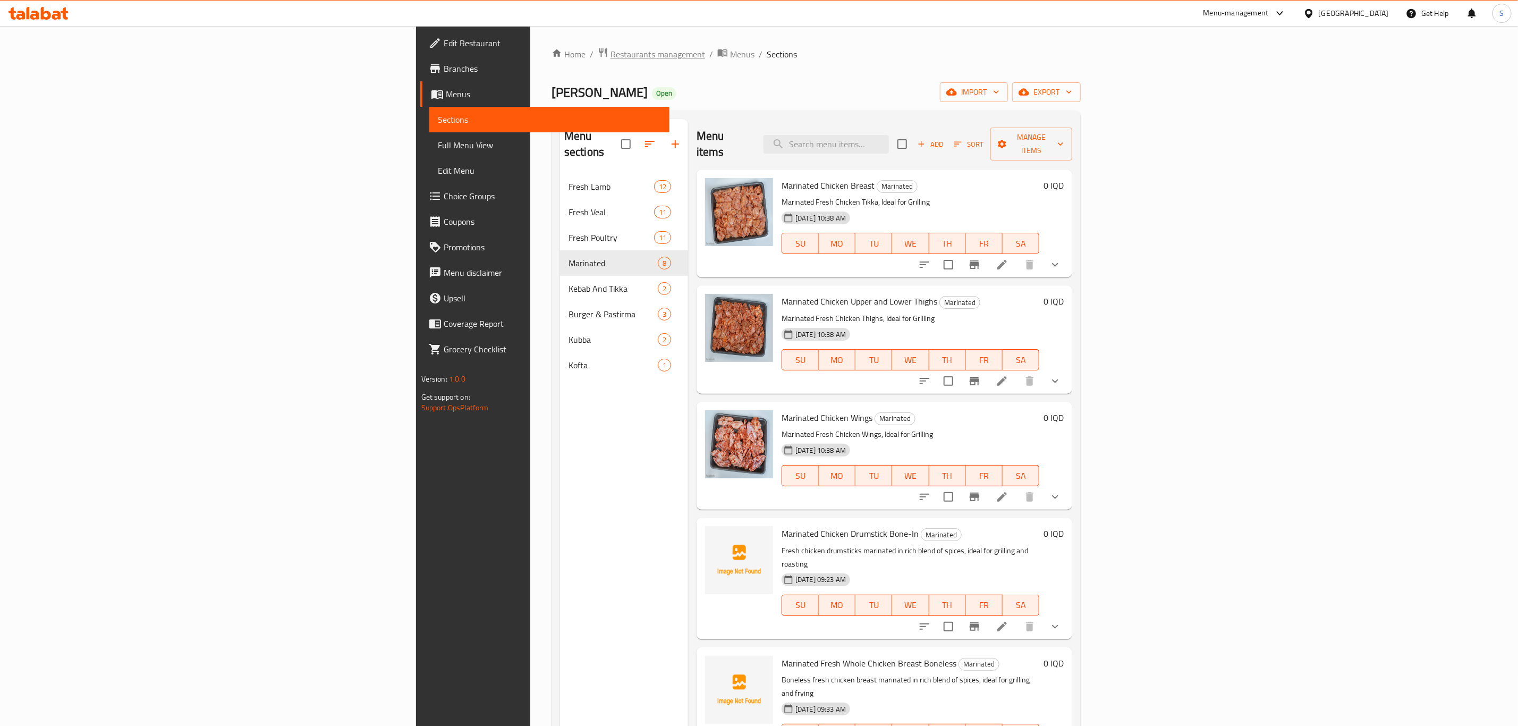
click at [610, 56] on span "Restaurants management" at bounding box center [657, 54] width 95 height 13
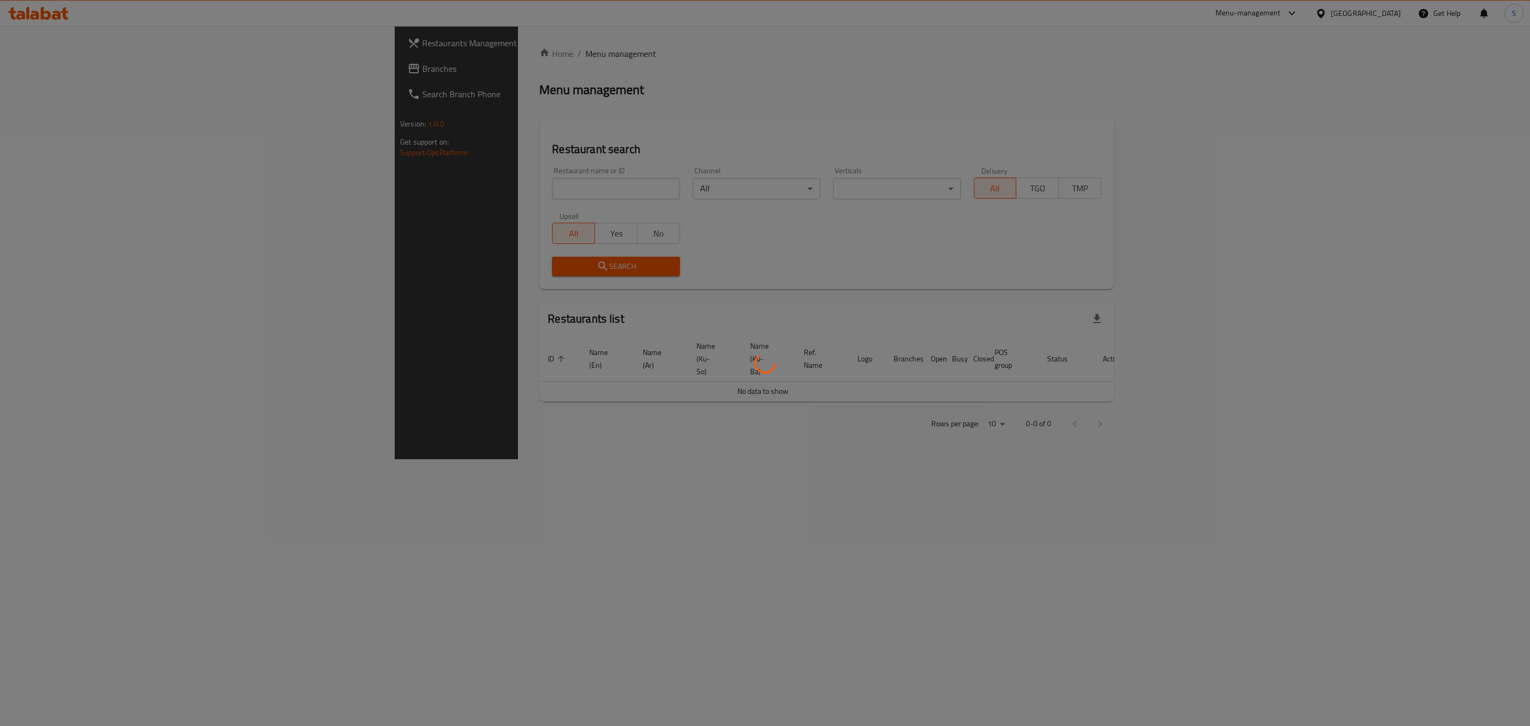
click at [413, 193] on div at bounding box center [765, 363] width 1530 height 726
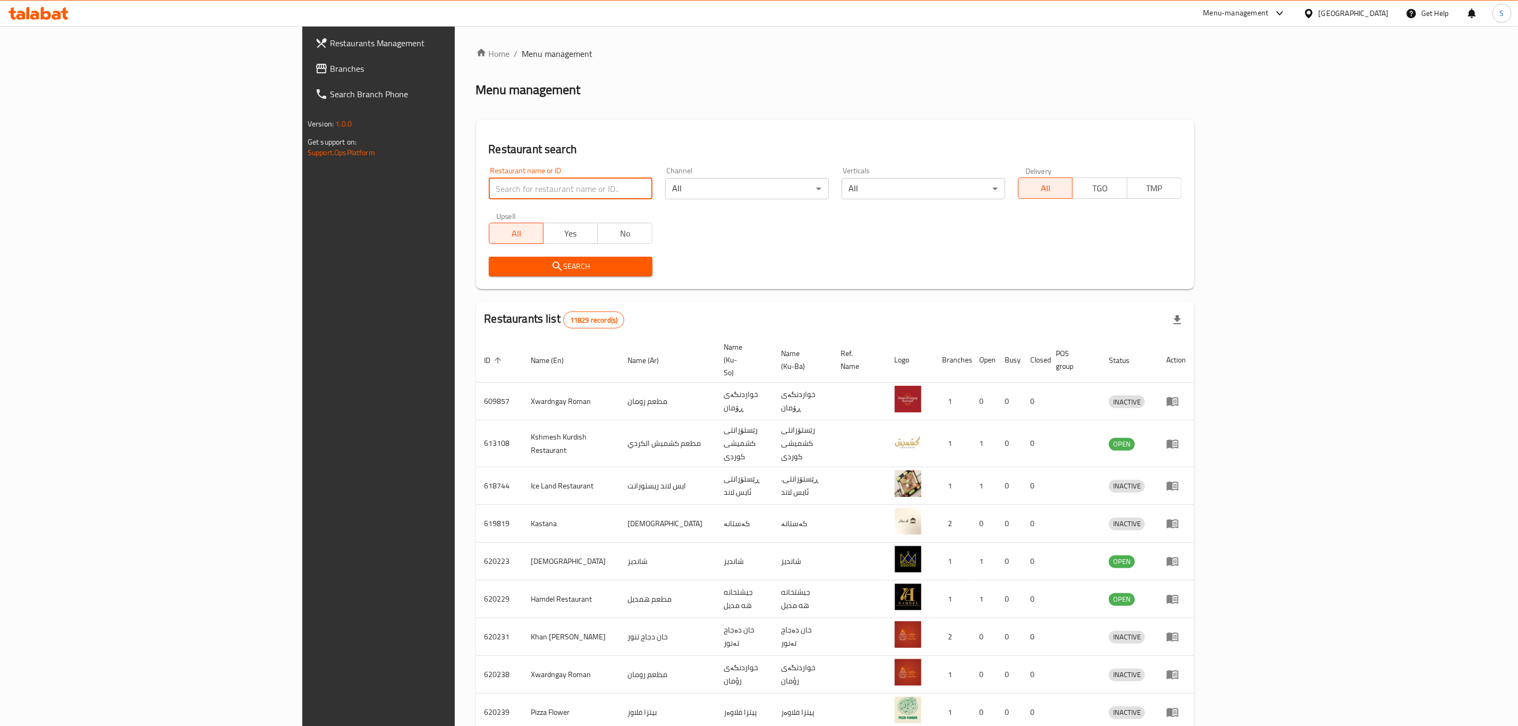
click at [489, 191] on input "search" at bounding box center [571, 188] width 164 height 21
type input "[PERSON_NAME]"
click button "Search" at bounding box center [571, 267] width 164 height 20
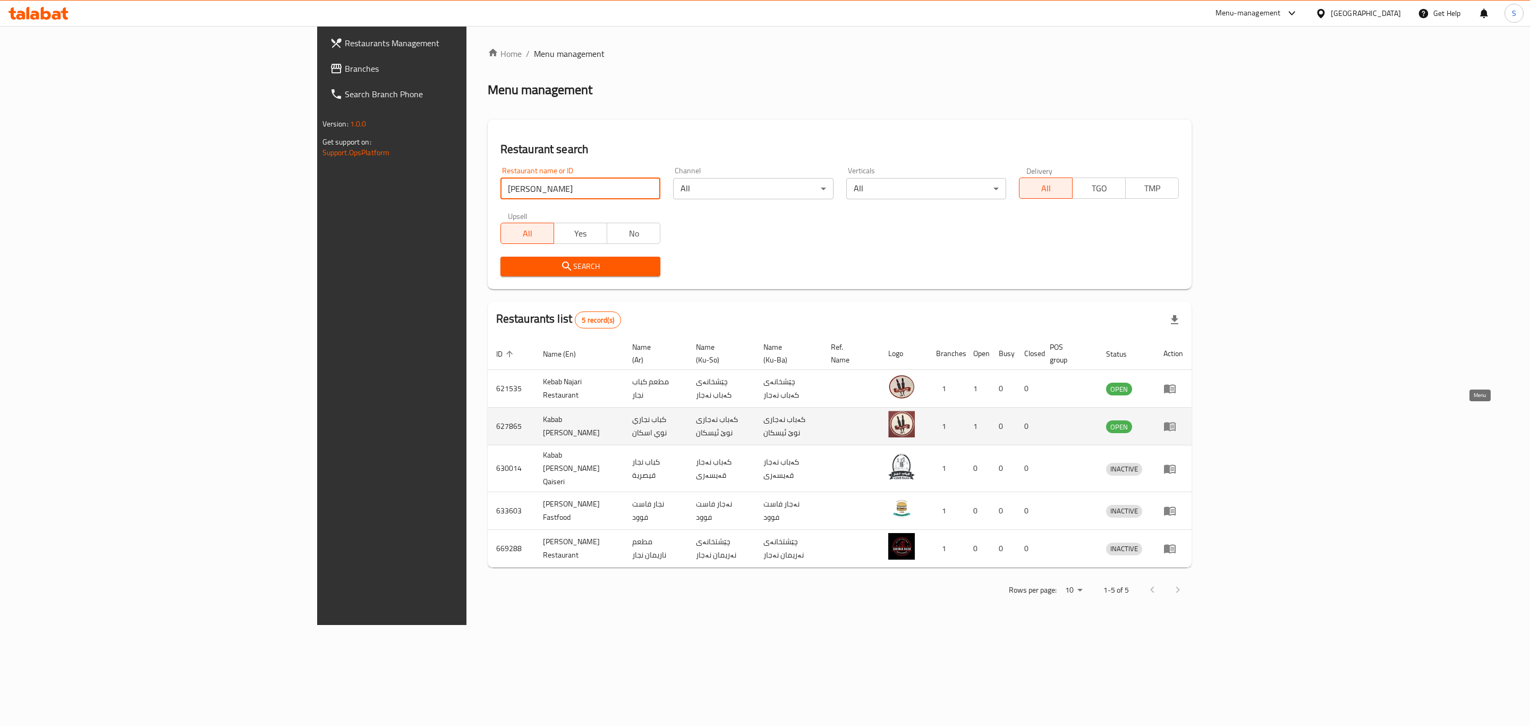
click at [1176, 422] on icon "enhanced table" at bounding box center [1170, 426] width 12 height 9
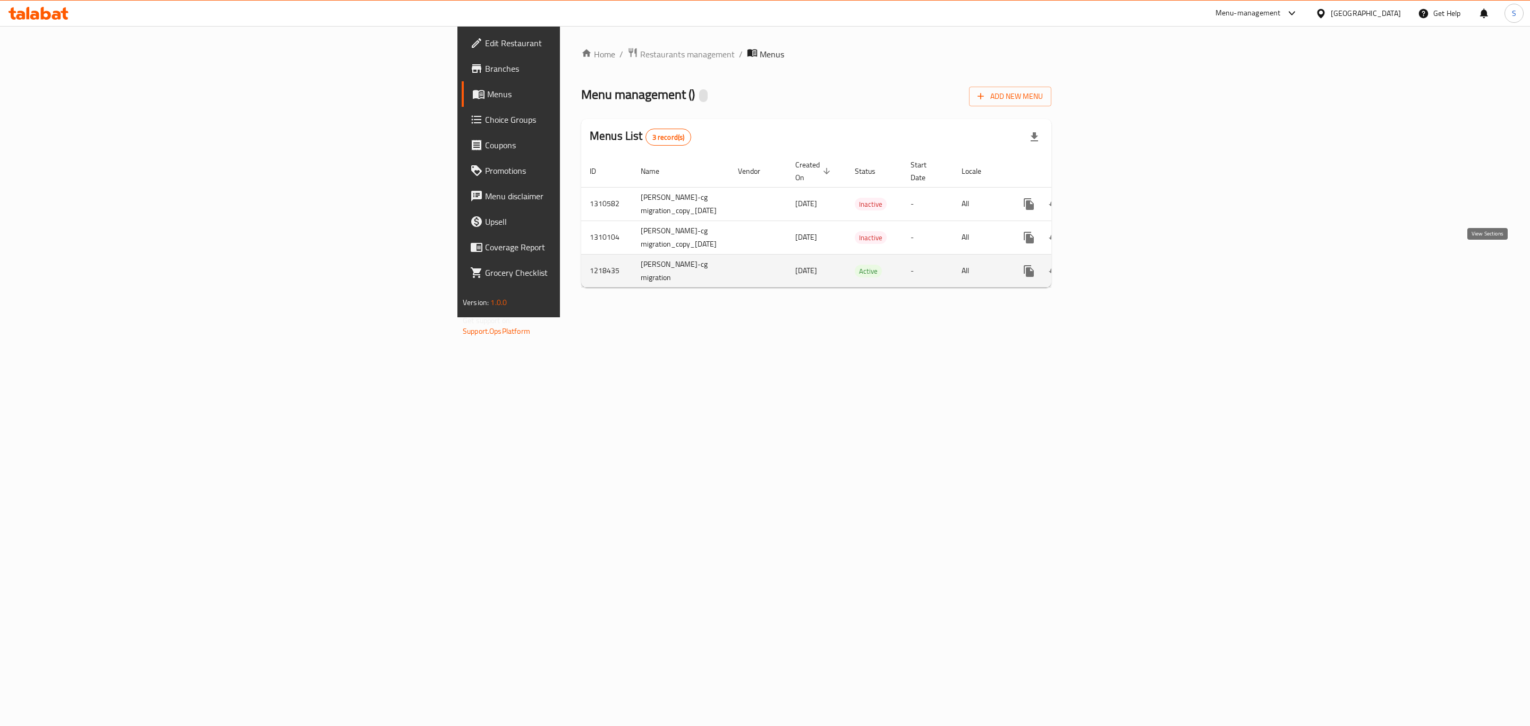
click at [1112, 265] on icon "enhanced table" at bounding box center [1105, 271] width 13 height 13
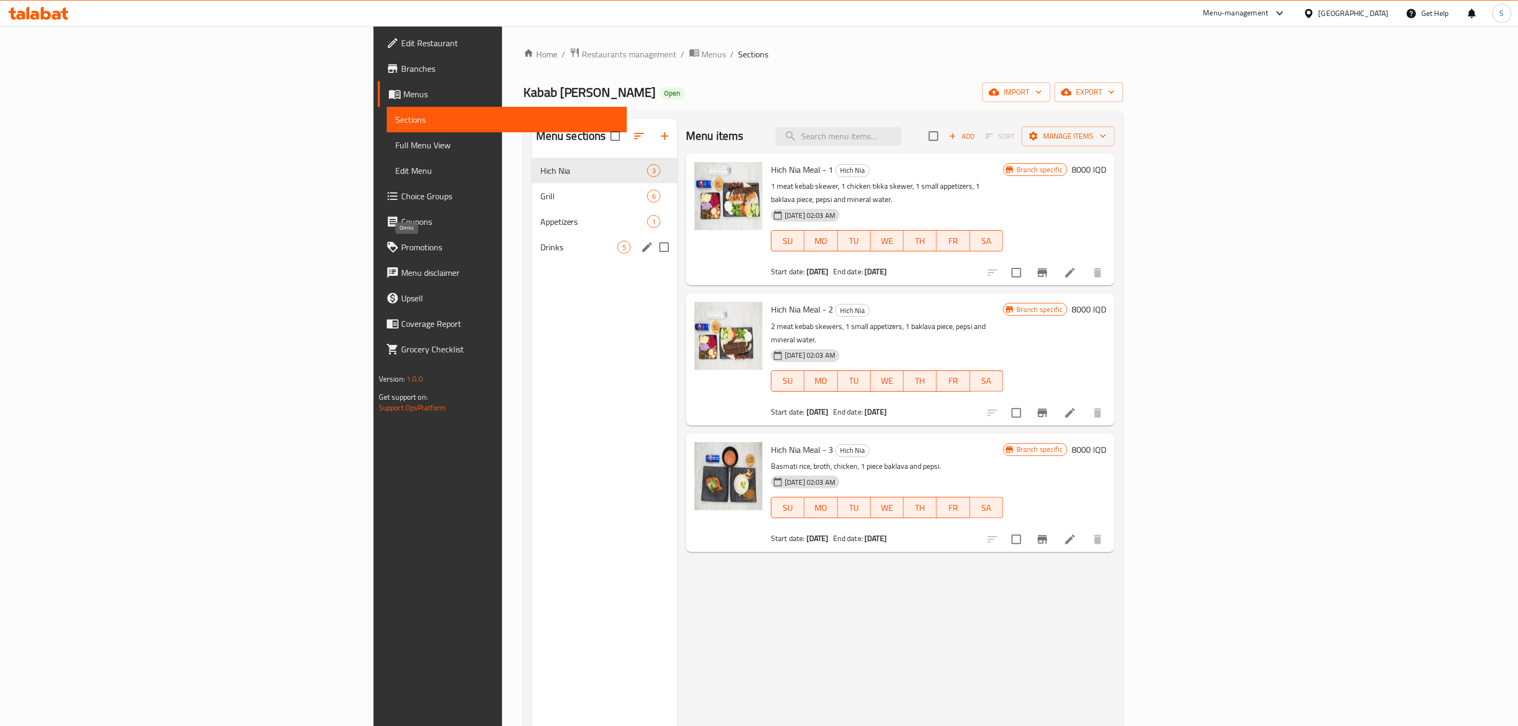
click at [540, 242] on span "Drinks" at bounding box center [578, 247] width 77 height 13
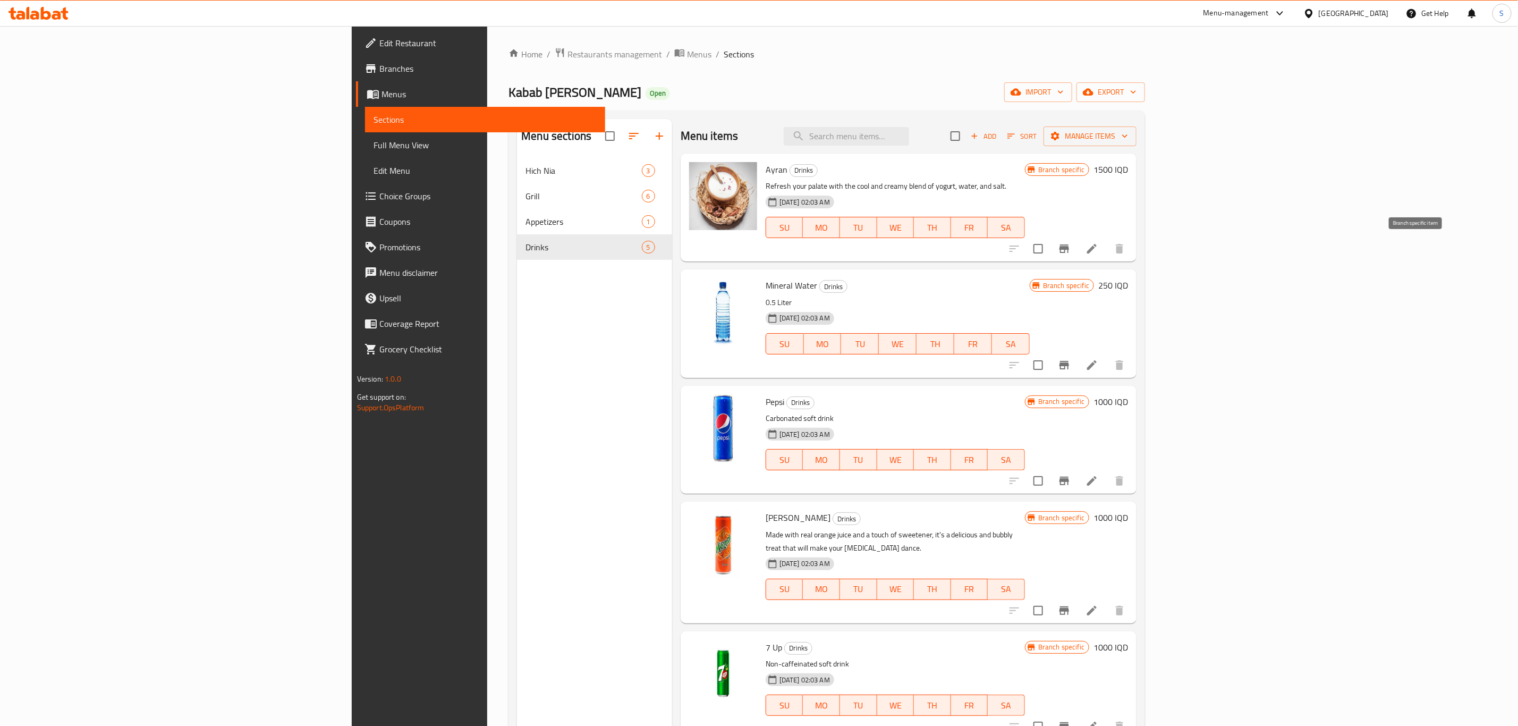
click at [1069, 249] on icon "Branch-specific-item" at bounding box center [1064, 248] width 10 height 9
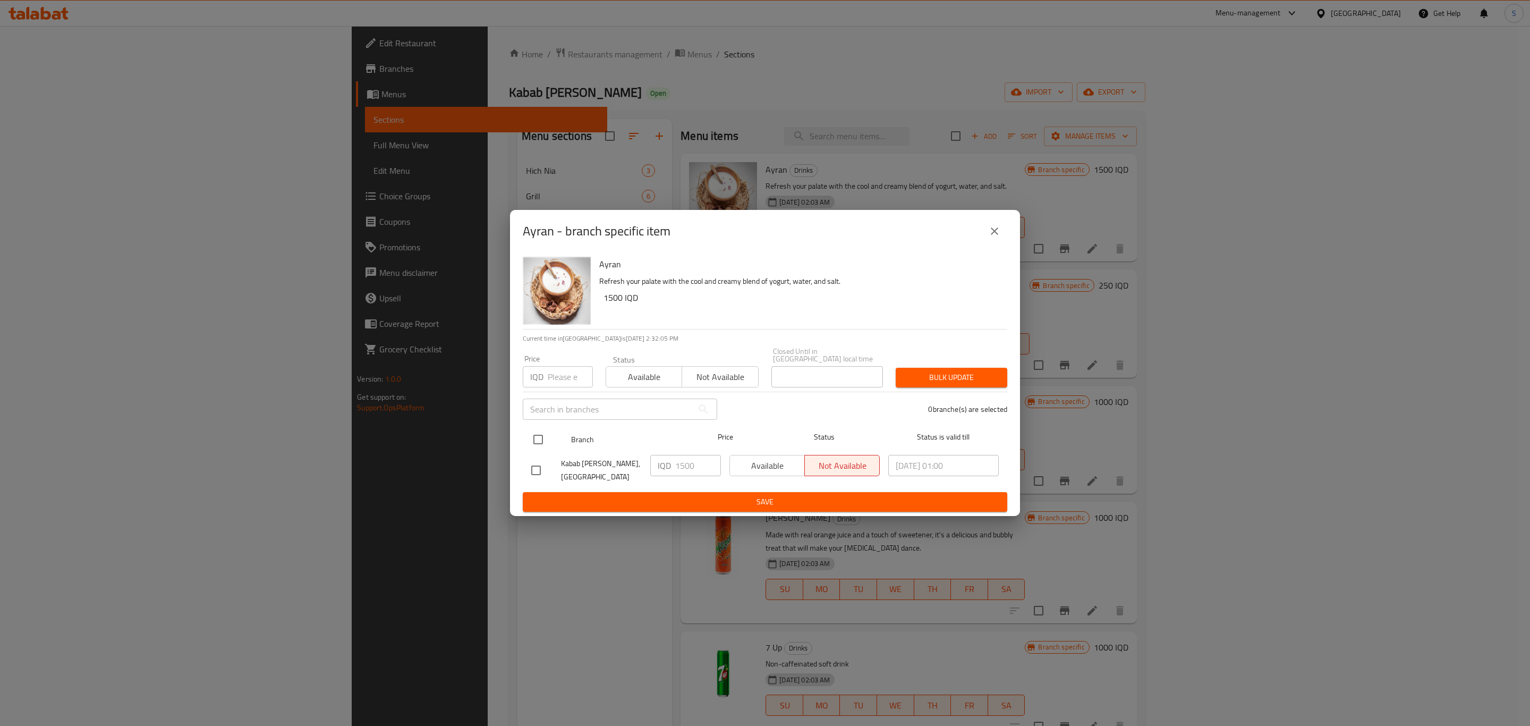
click at [543, 439] on input "checkbox" at bounding box center [538, 439] width 22 height 22
checkbox input "true"
click at [767, 467] on span "Available" at bounding box center [767, 465] width 66 height 15
click at [775, 495] on span "Save" at bounding box center [765, 501] width 468 height 13
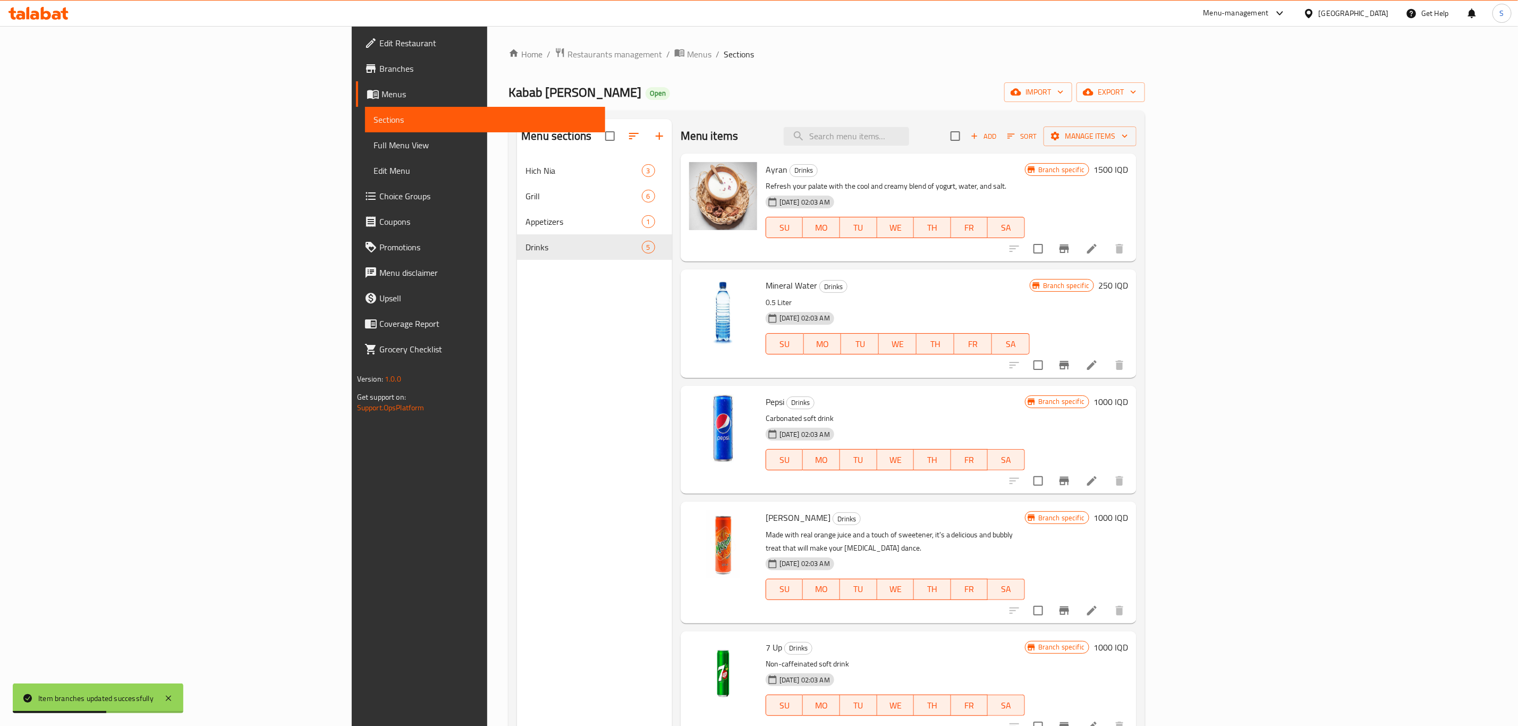
click at [711, 92] on div "Kabab Najary Nwe Iskan Open import export" at bounding box center [826, 92] width 636 height 20
click at [687, 52] on span "Menus" at bounding box center [699, 54] width 24 height 13
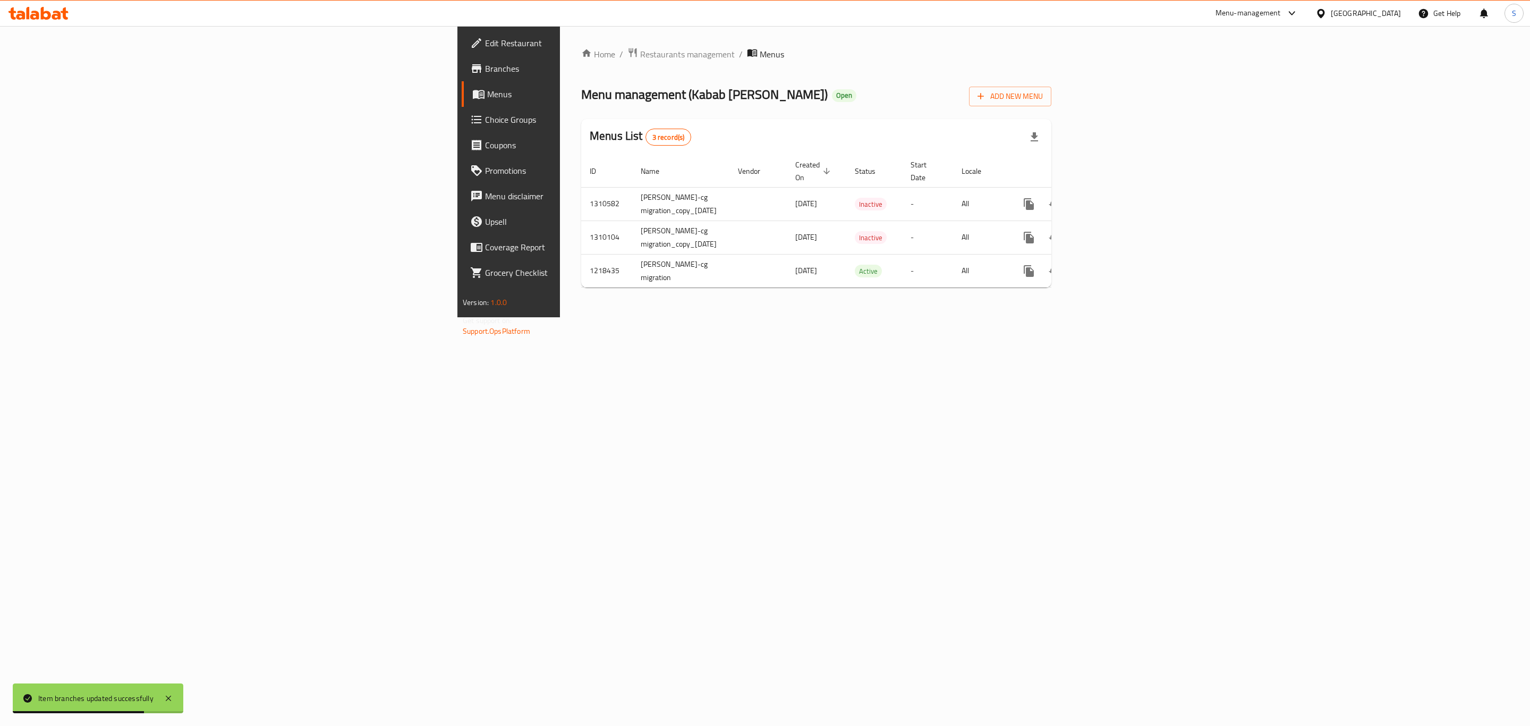
click at [828, 70] on div "Home / Restaurants management / Menus Menu management ( Kabab Najary Nwe Iskan …" at bounding box center [816, 171] width 470 height 249
click at [640, 48] on span "Restaurants management" at bounding box center [687, 54] width 95 height 13
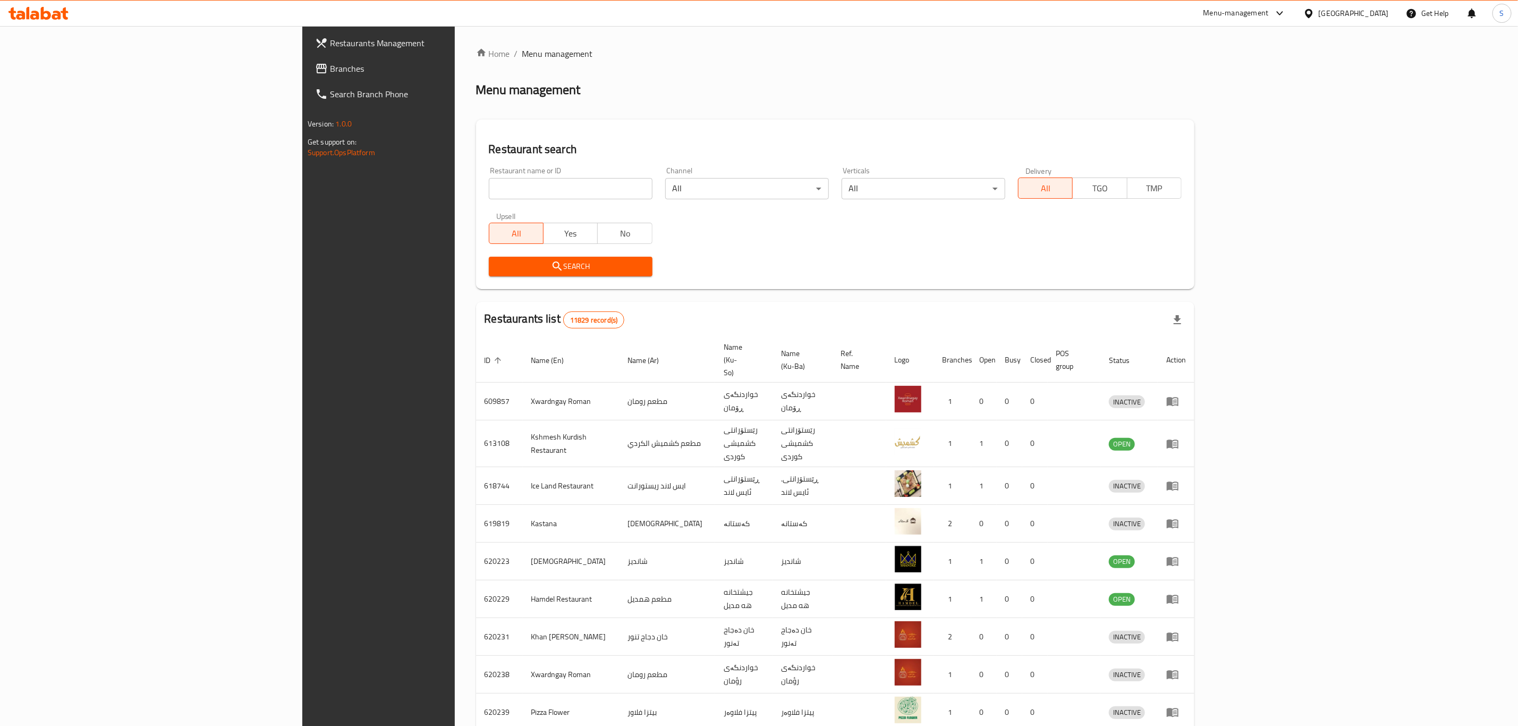
click at [489, 175] on div "Restaurant name or ID Restaurant name or ID" at bounding box center [571, 183] width 164 height 32
click at [489, 183] on input "search" at bounding box center [571, 188] width 164 height 21
type input "[PERSON_NAME]"
click at [497, 262] on span "Search" at bounding box center [570, 266] width 147 height 13
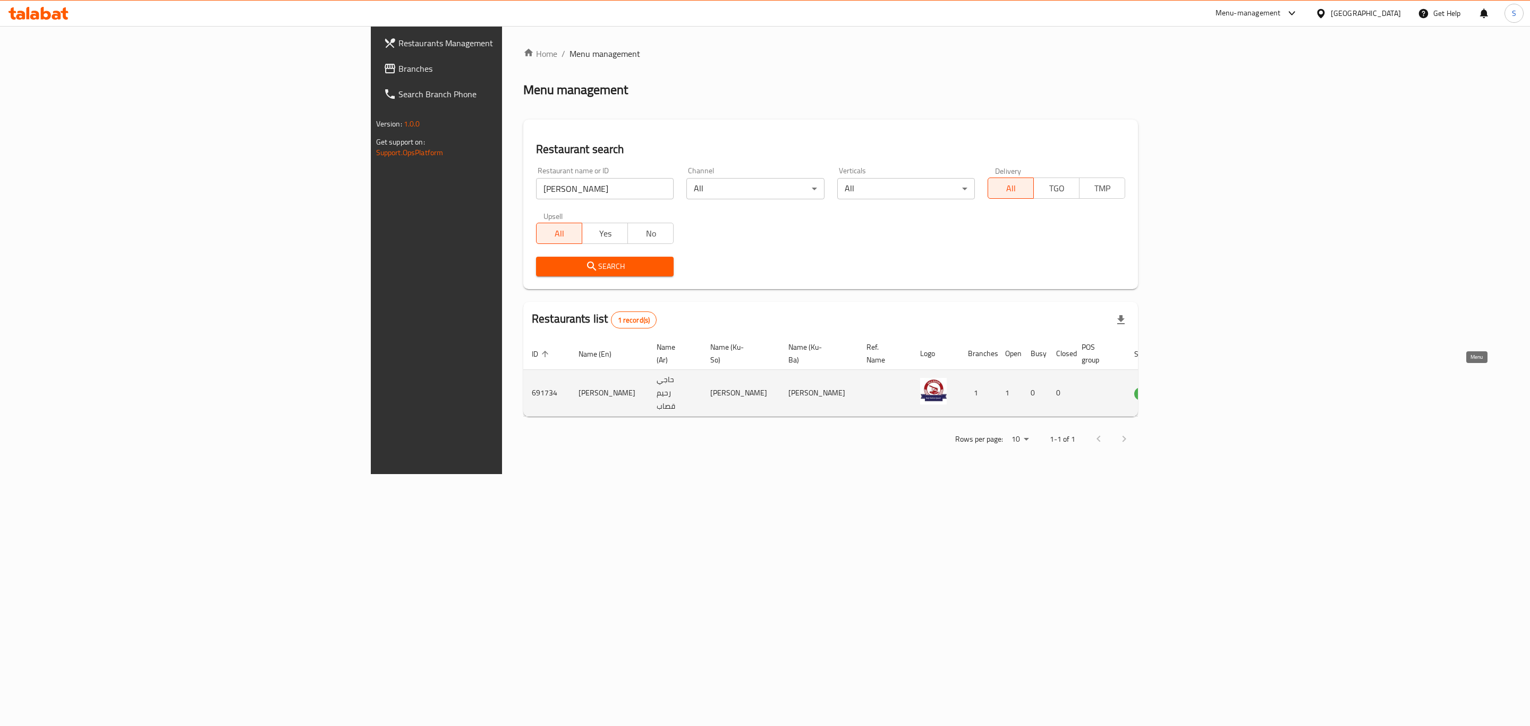
click at [1203, 387] on icon "enhanced table" at bounding box center [1196, 393] width 13 height 13
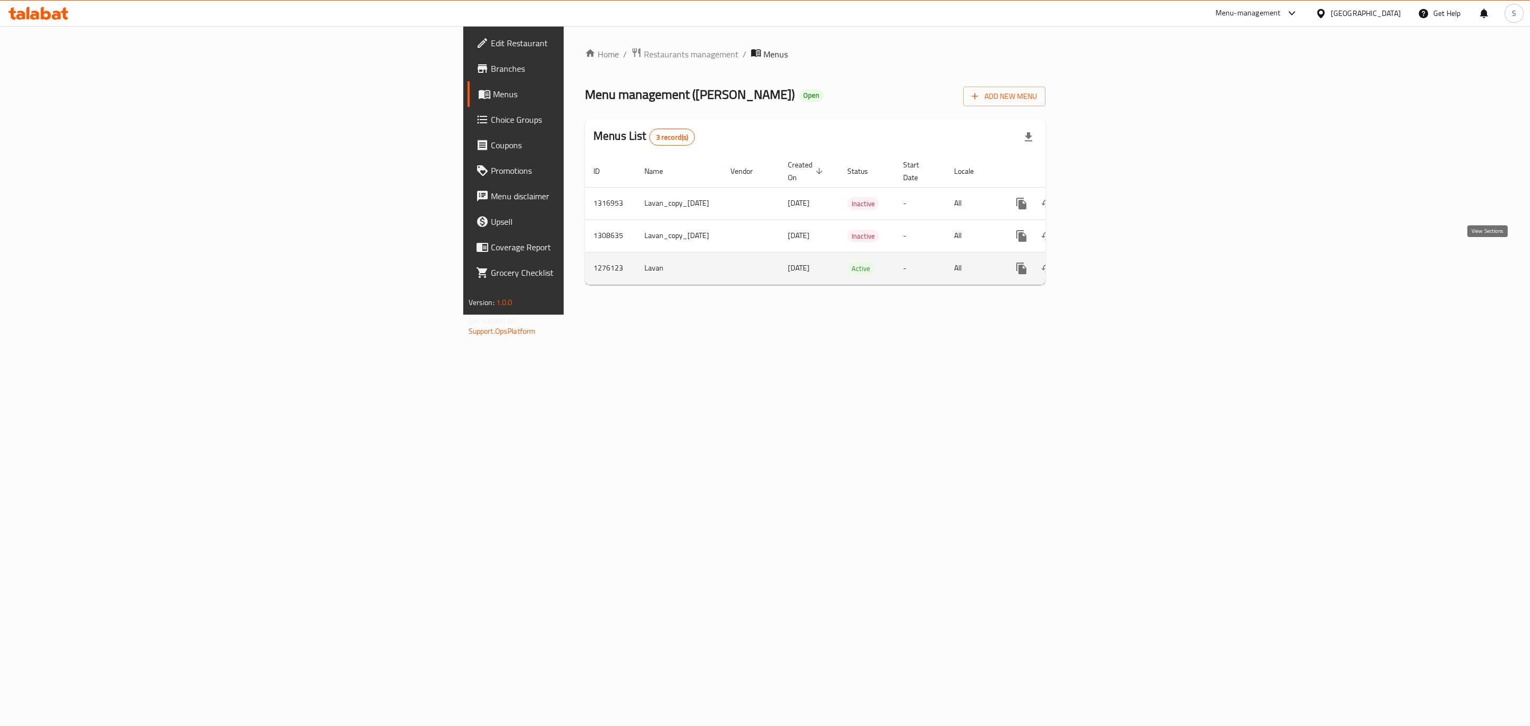
click at [1104, 262] on icon "enhanced table" at bounding box center [1098, 268] width 13 height 13
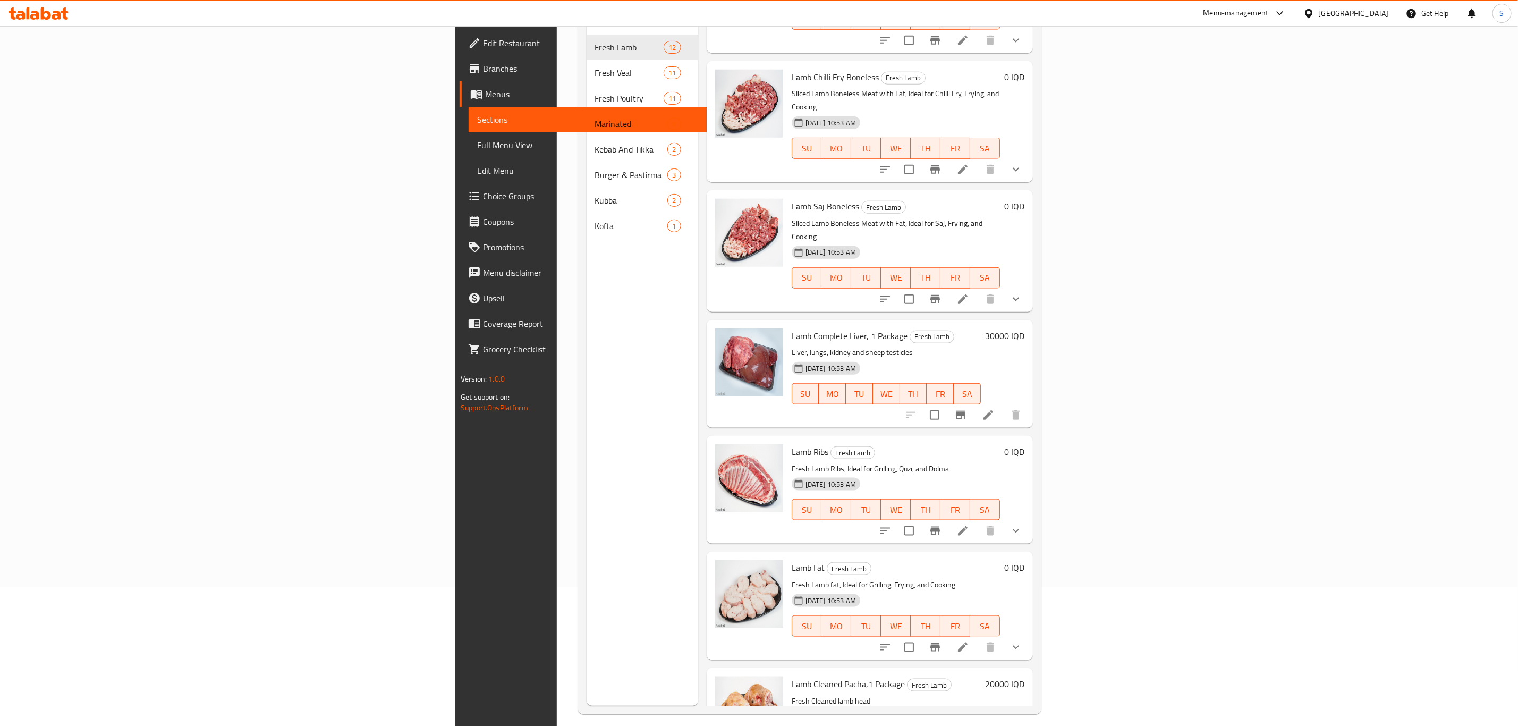
scroll to position [149, 0]
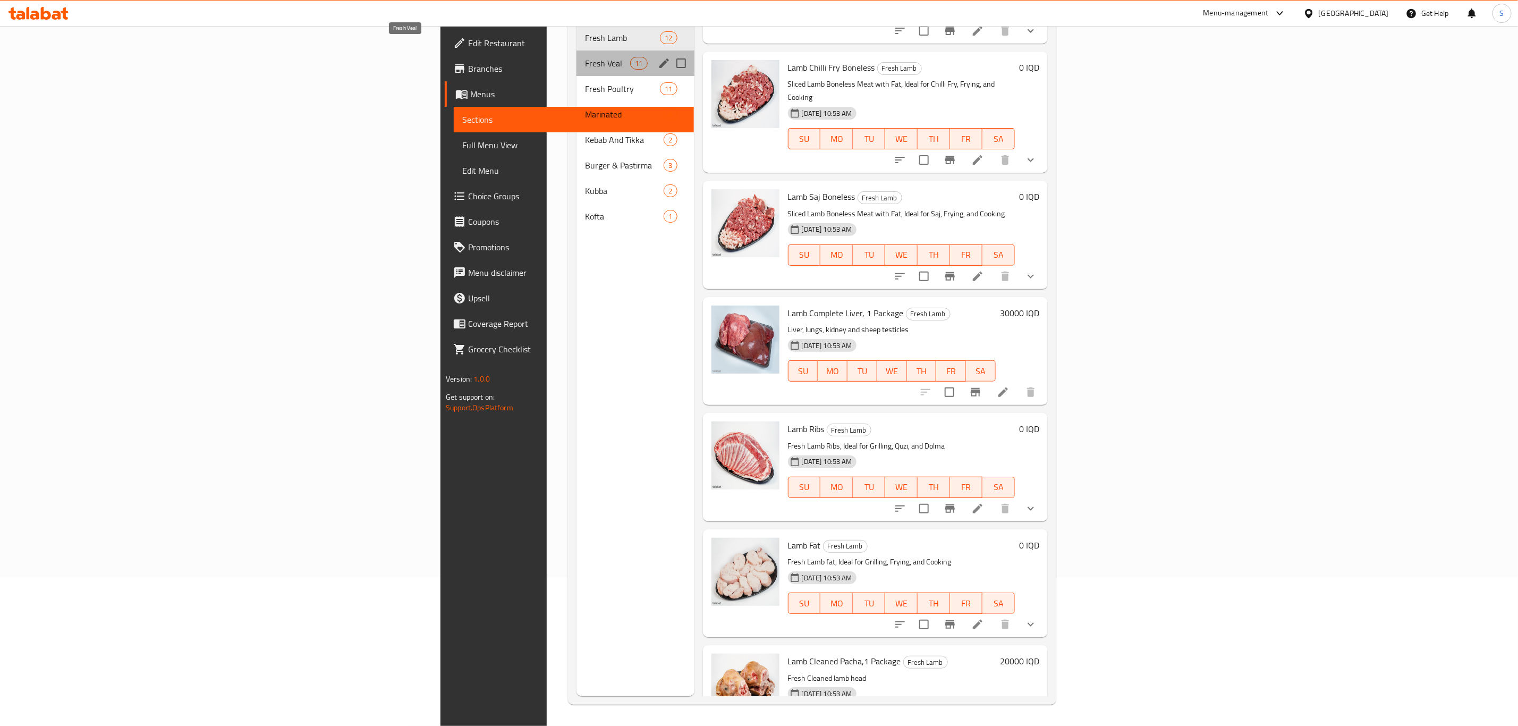
click at [585, 57] on span "Fresh Veal" at bounding box center [607, 63] width 45 height 13
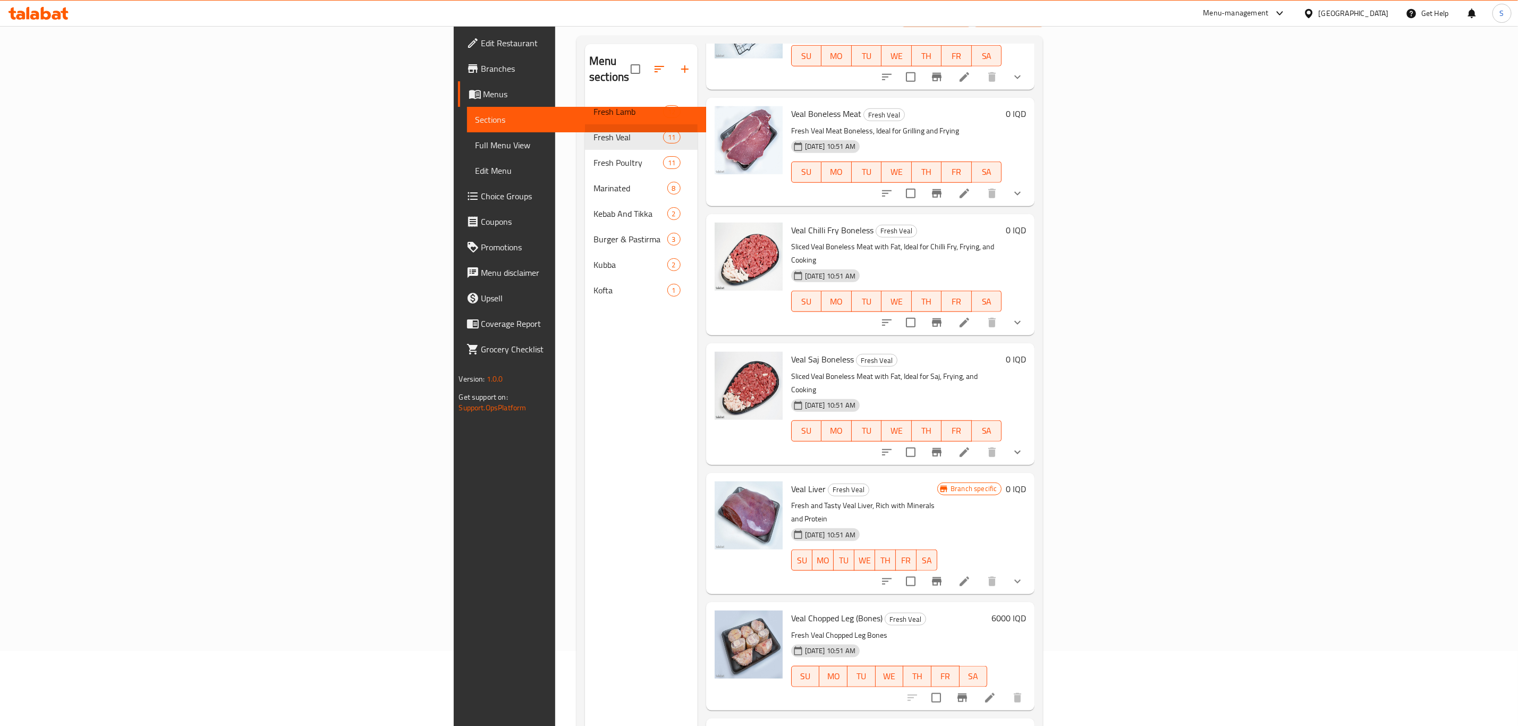
scroll to position [149, 0]
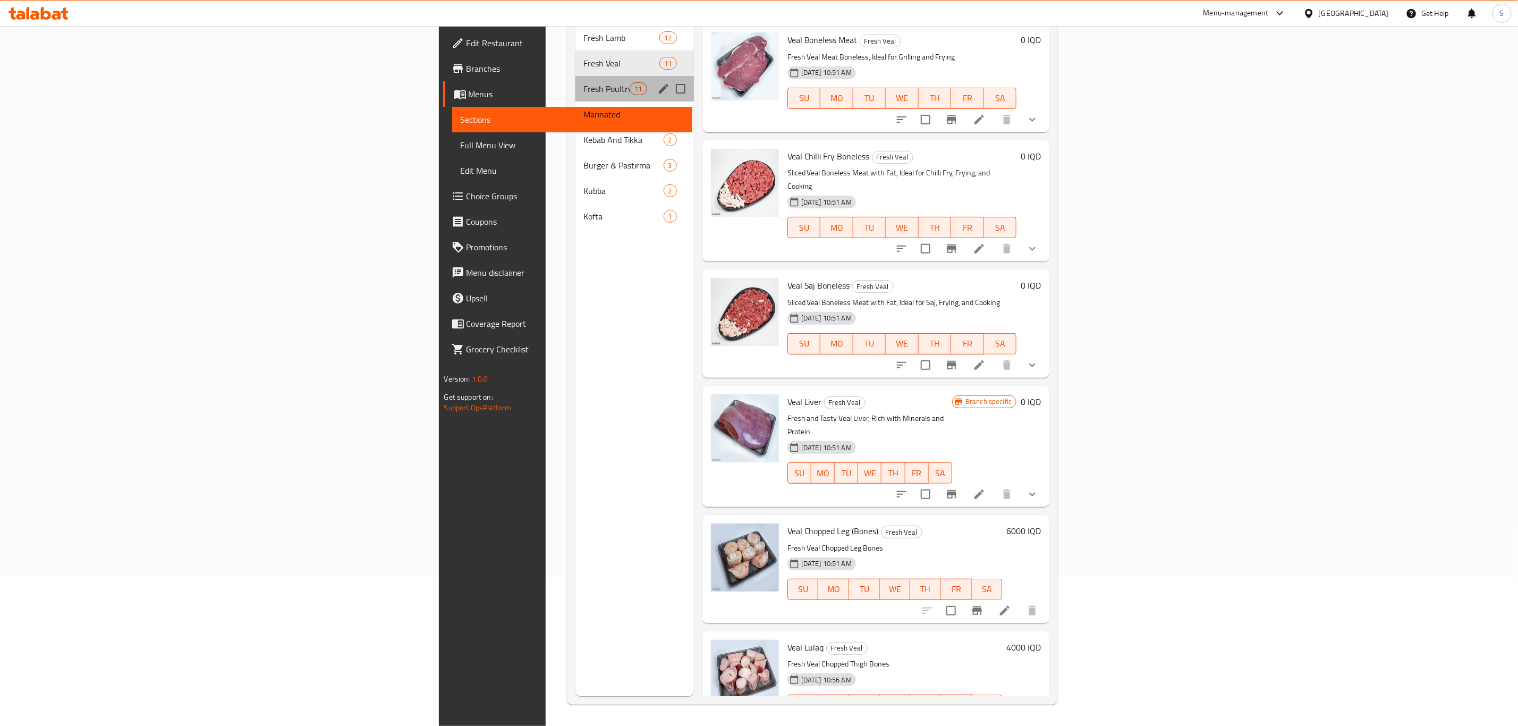
click at [575, 80] on div "Fresh Poultry 11" at bounding box center [634, 89] width 118 height 26
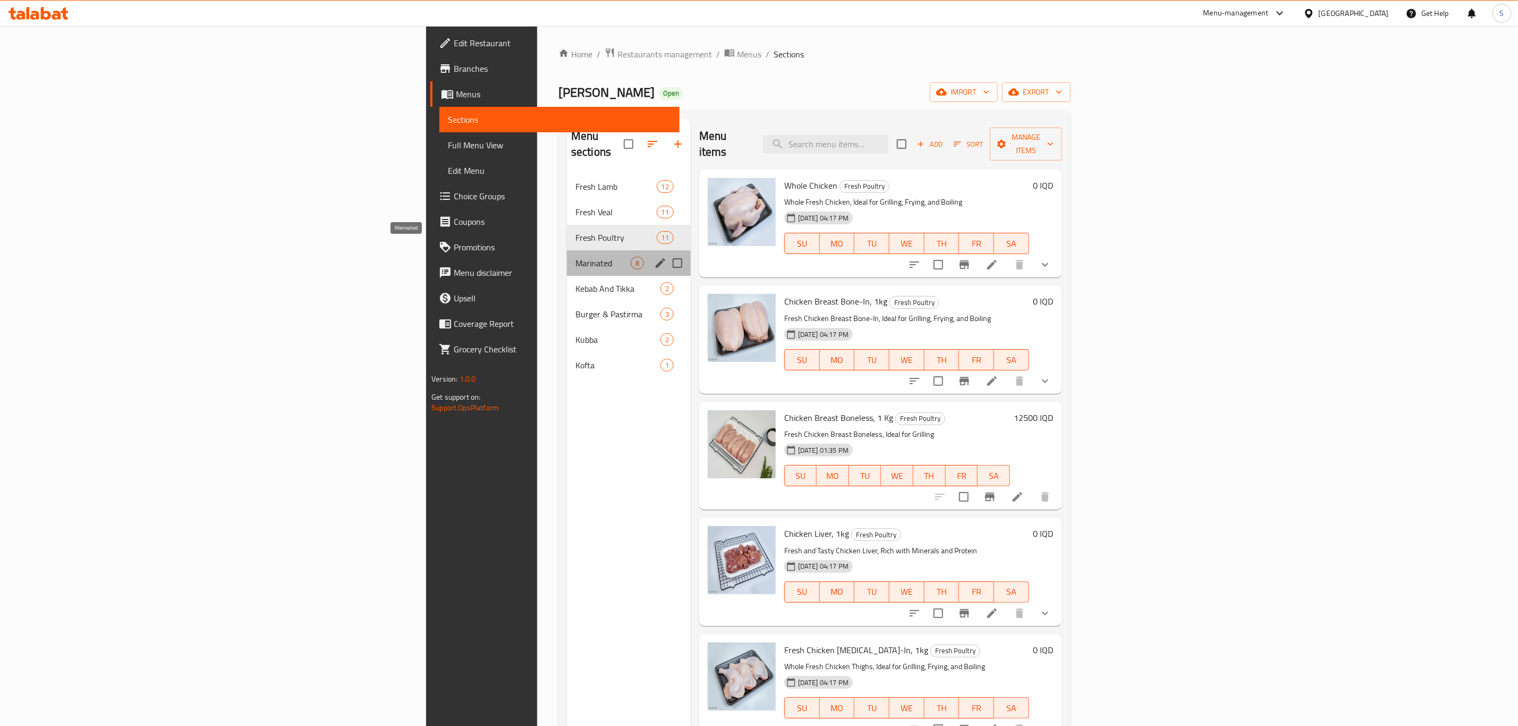
click at [575, 257] on span "Marinated" at bounding box center [602, 263] width 55 height 13
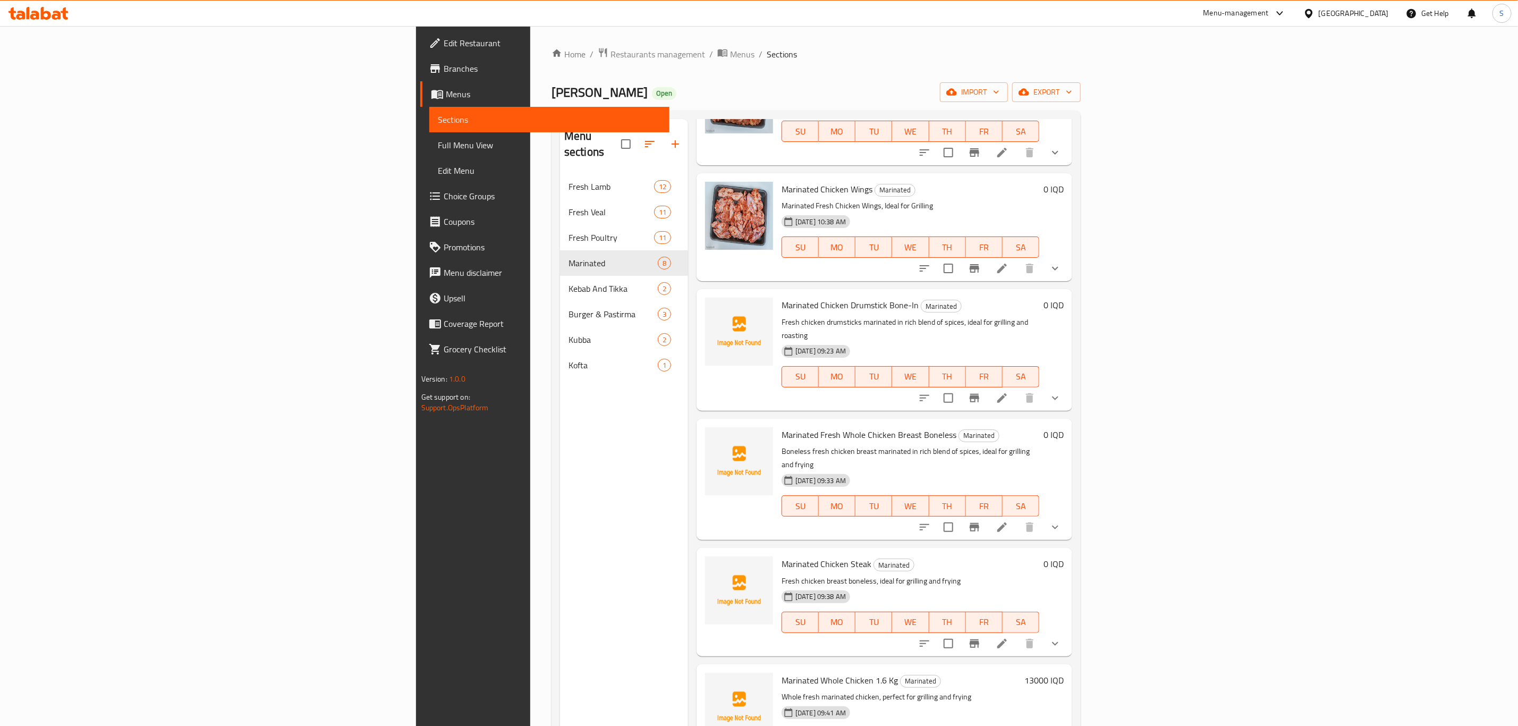
scroll to position [149, 0]
